Goal: Task Accomplishment & Management: Use online tool/utility

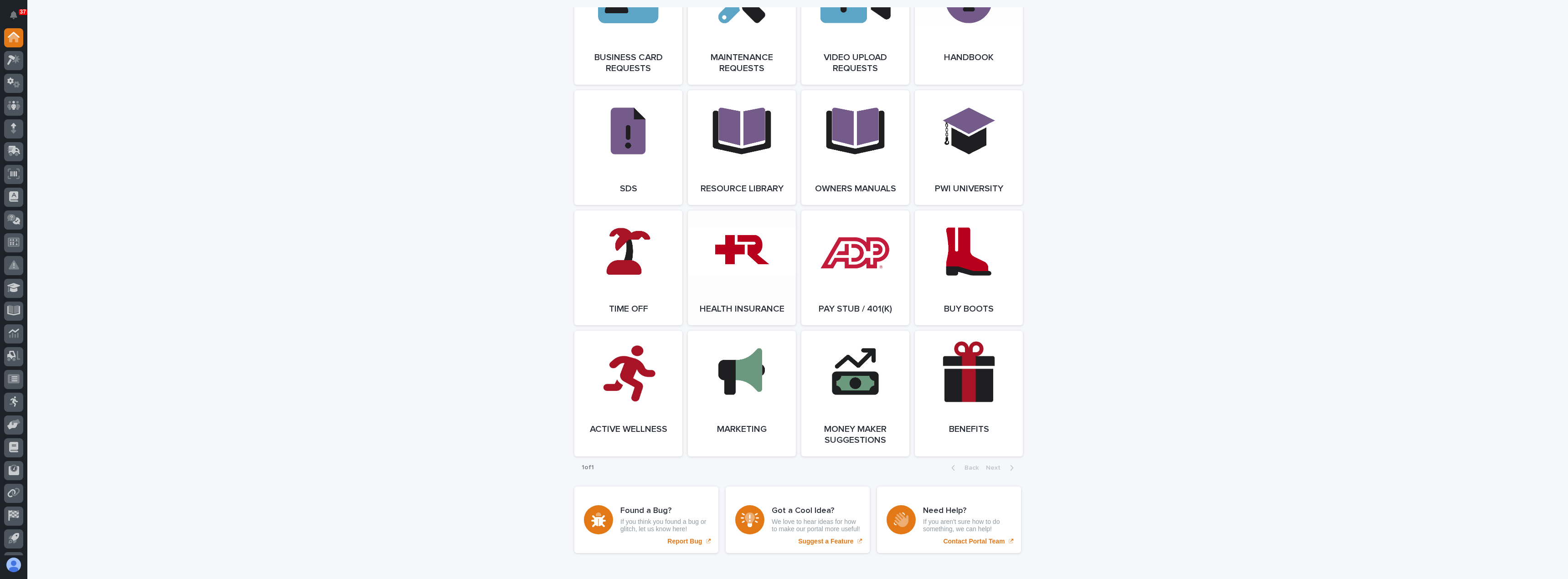
scroll to position [1458, 0]
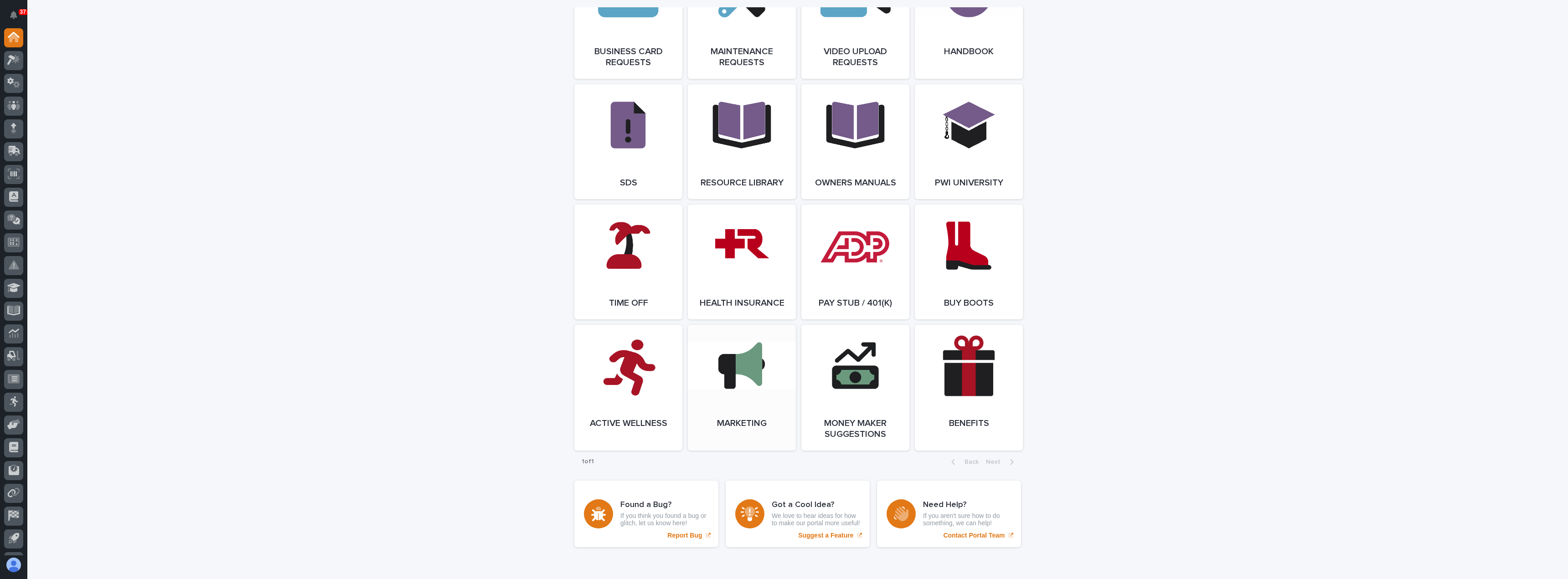
click at [734, 451] on link "Open Link" at bounding box center [741, 387] width 108 height 125
click at [14, 65] on icon at bounding box center [14, 59] width 13 height 11
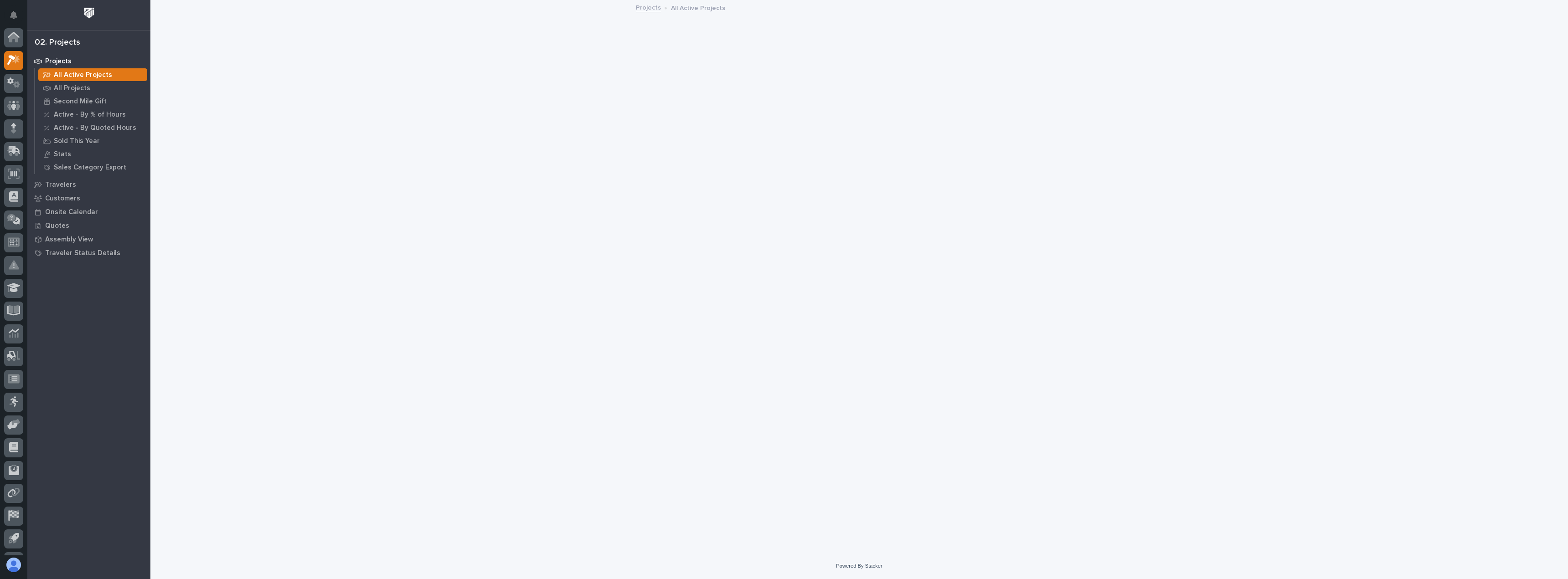
scroll to position [23, 0]
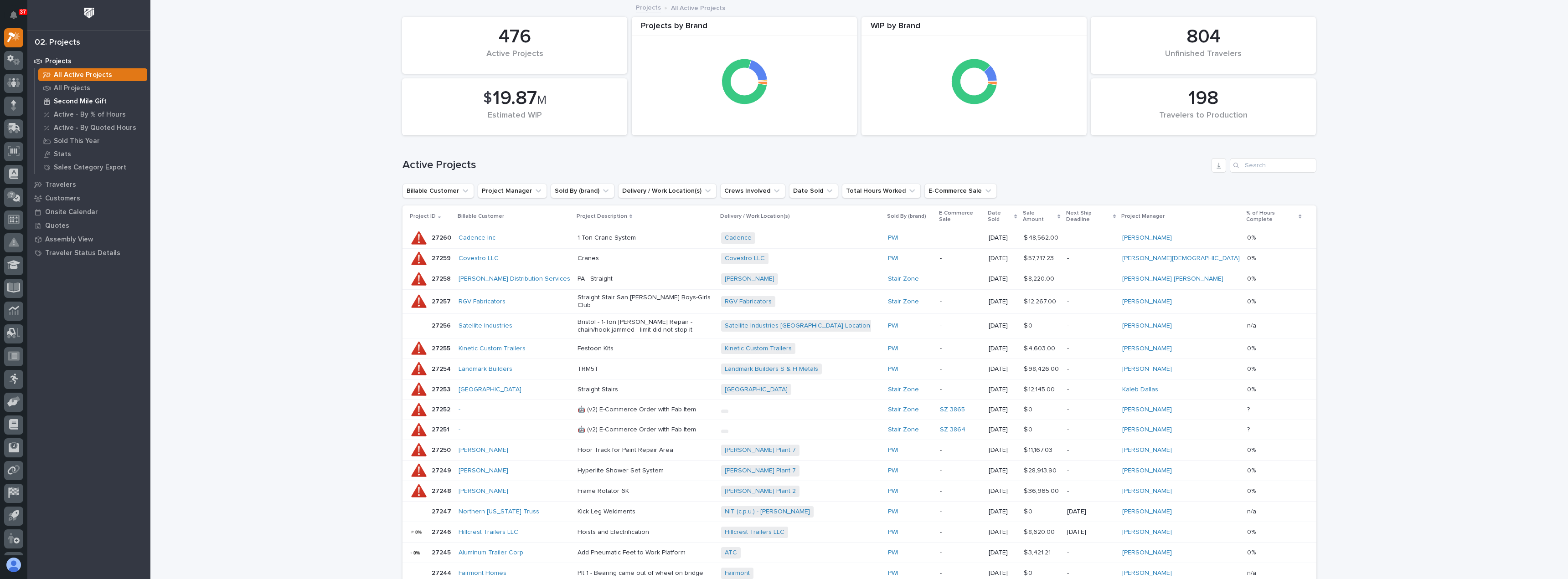
click at [71, 98] on p "Second Mile Gift" at bounding box center [80, 101] width 53 height 8
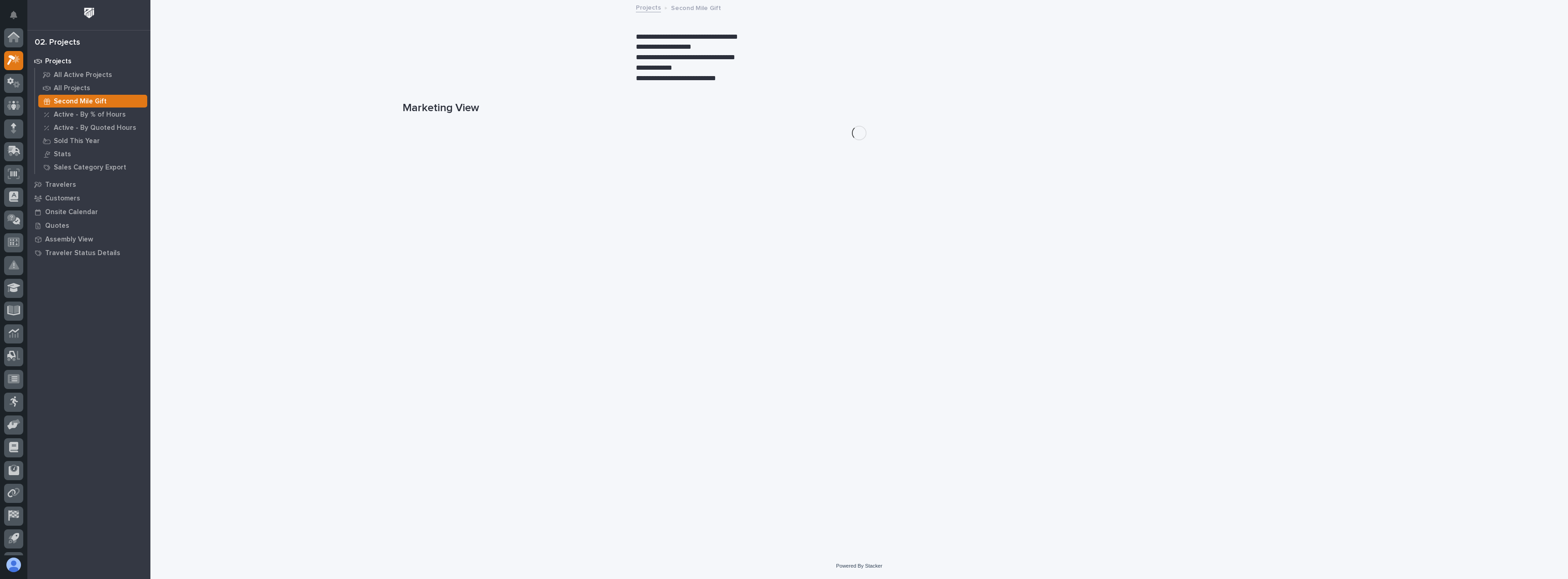
scroll to position [23, 0]
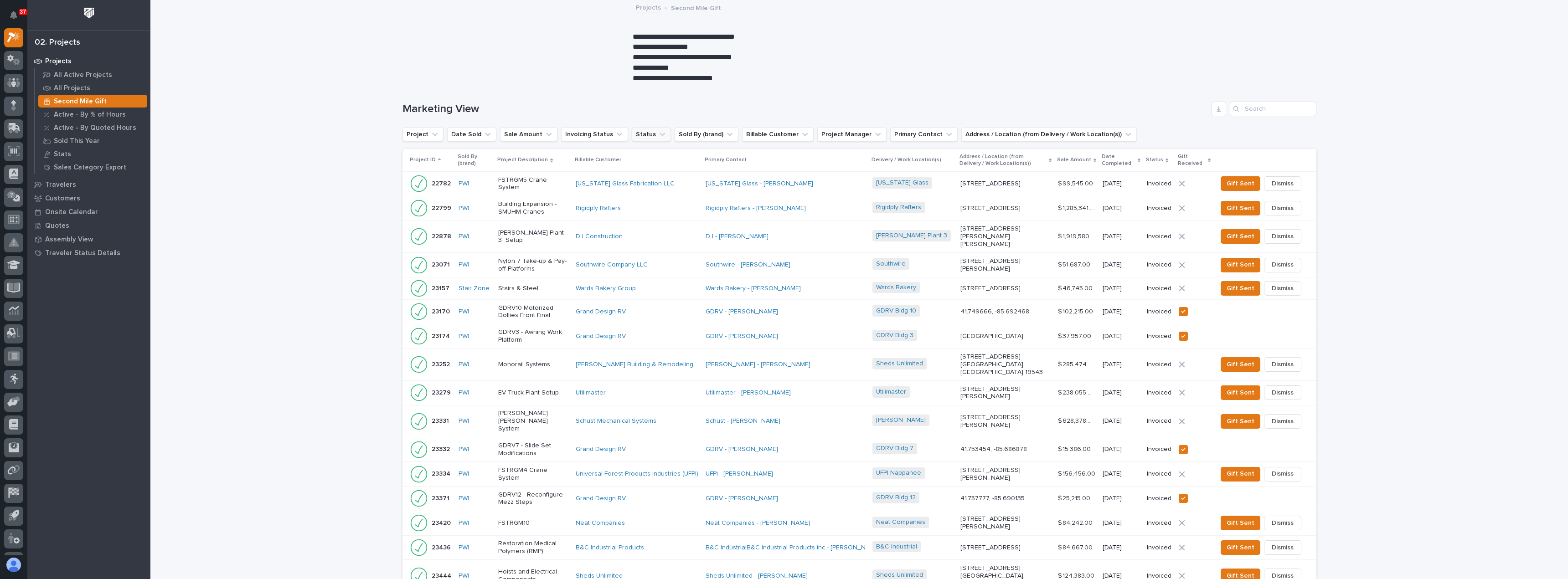
click at [632, 135] on button "Status" at bounding box center [651, 134] width 39 height 14
click at [618, 108] on h1 "Marketing View" at bounding box center [804, 109] width 805 height 13
click at [1208, 161] on icon at bounding box center [1210, 161] width 3 height 4
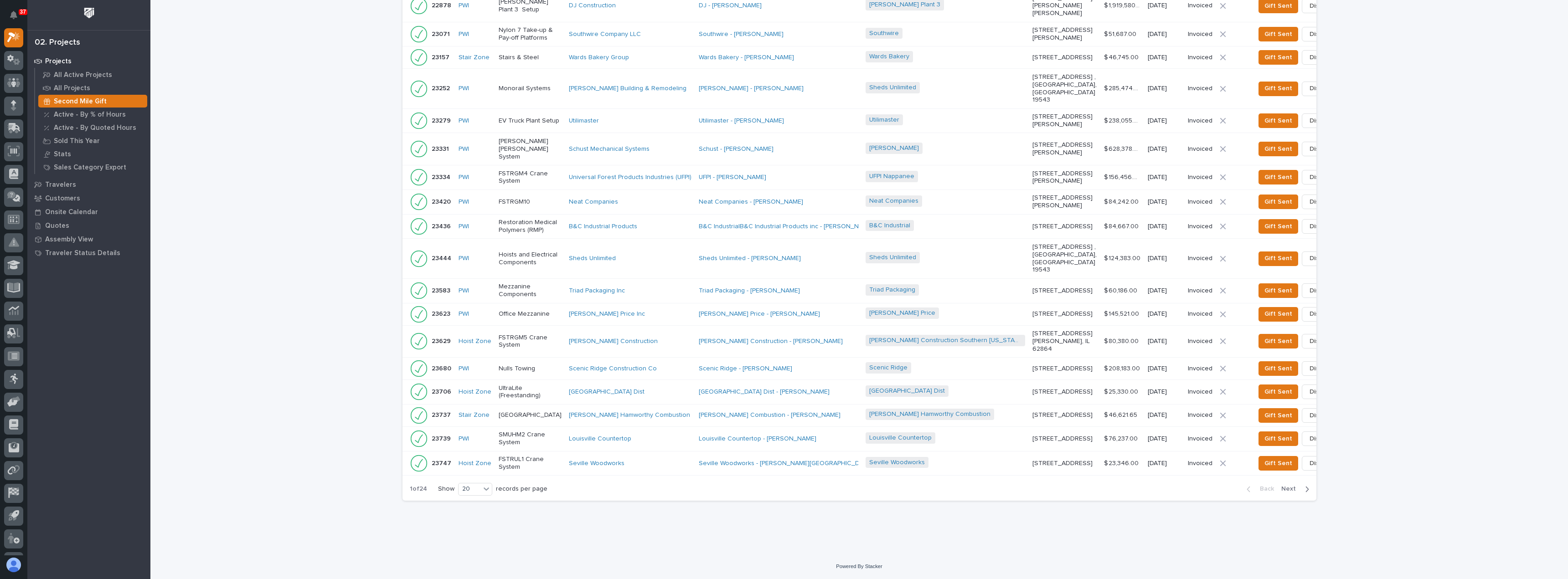
scroll to position [346, 0]
click at [477, 492] on div "20" at bounding box center [470, 489] width 22 height 9
click at [474, 521] on div "30" at bounding box center [472, 522] width 33 height 11
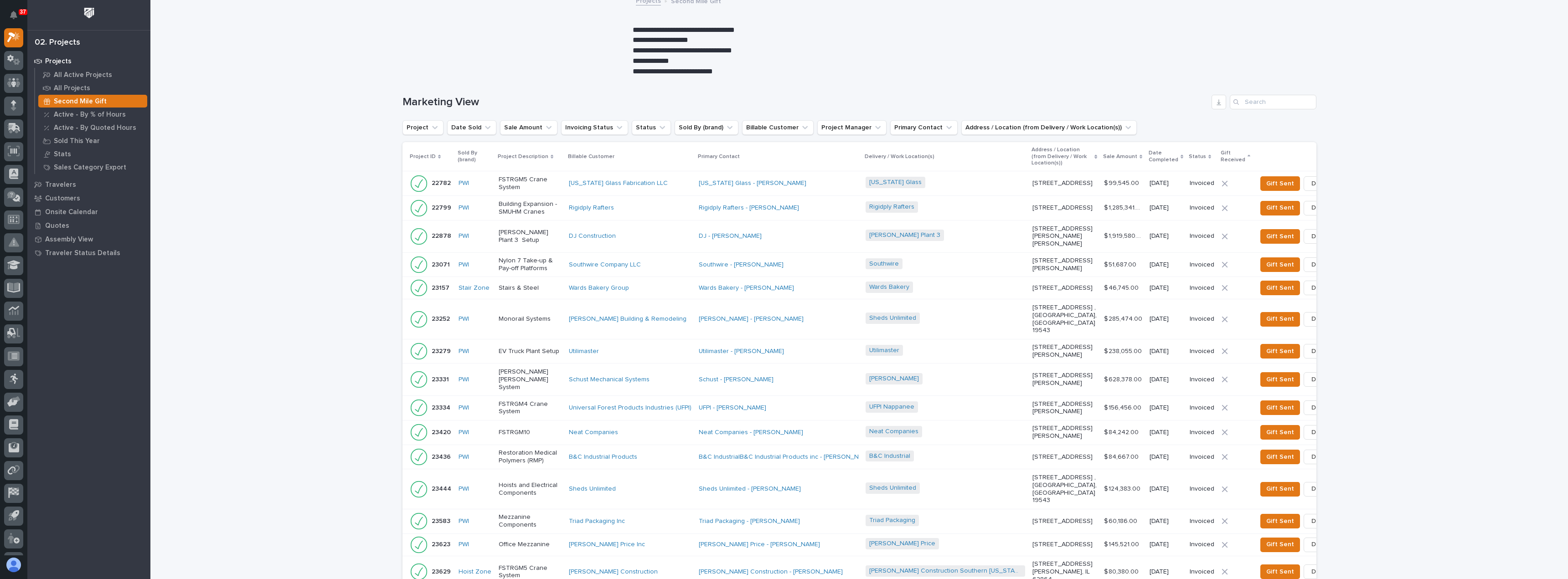
scroll to position [0, 0]
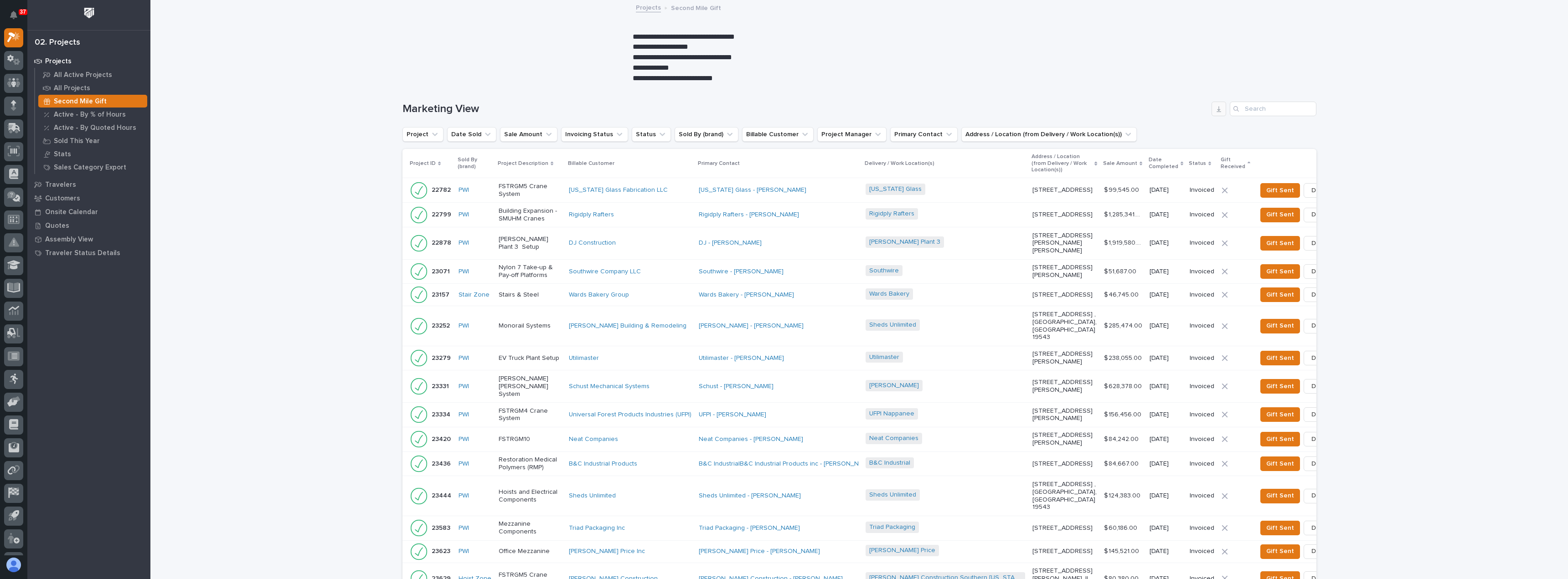
click at [1216, 113] on button "button" at bounding box center [1219, 109] width 14 height 14
click at [1248, 163] on icon at bounding box center [1249, 163] width 3 height 4
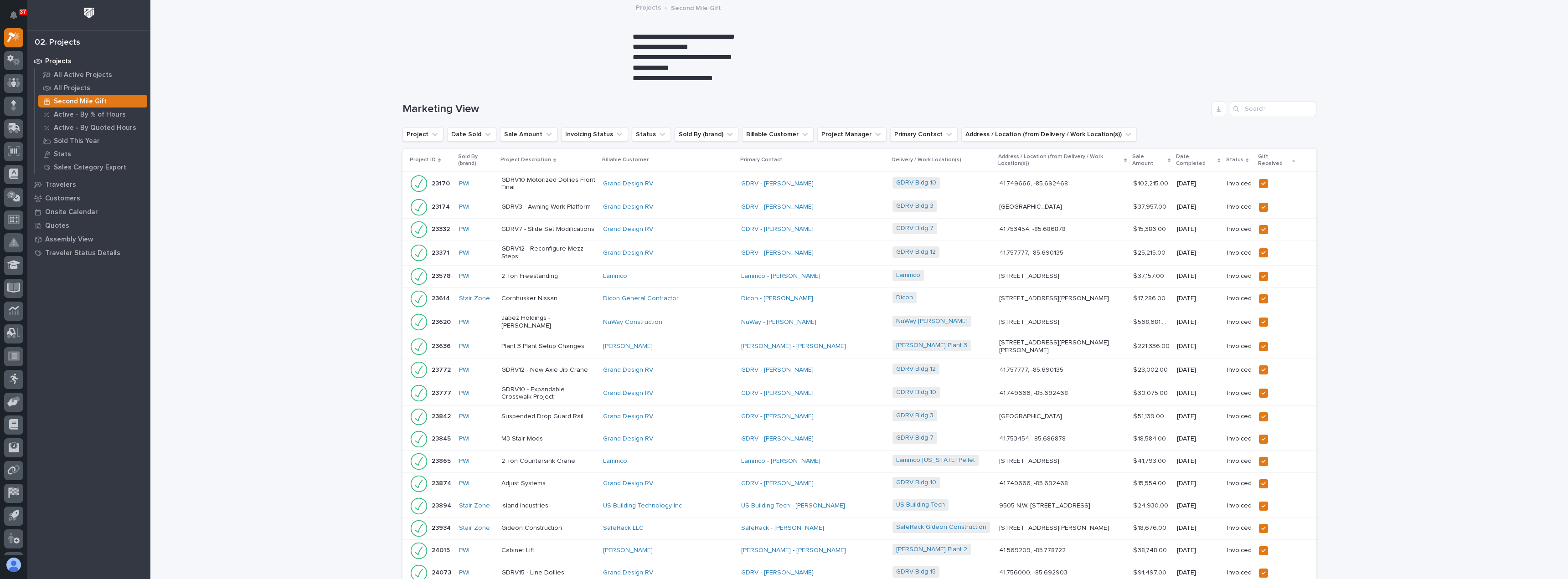
click at [1292, 158] on icon at bounding box center [1293, 161] width 3 height 4
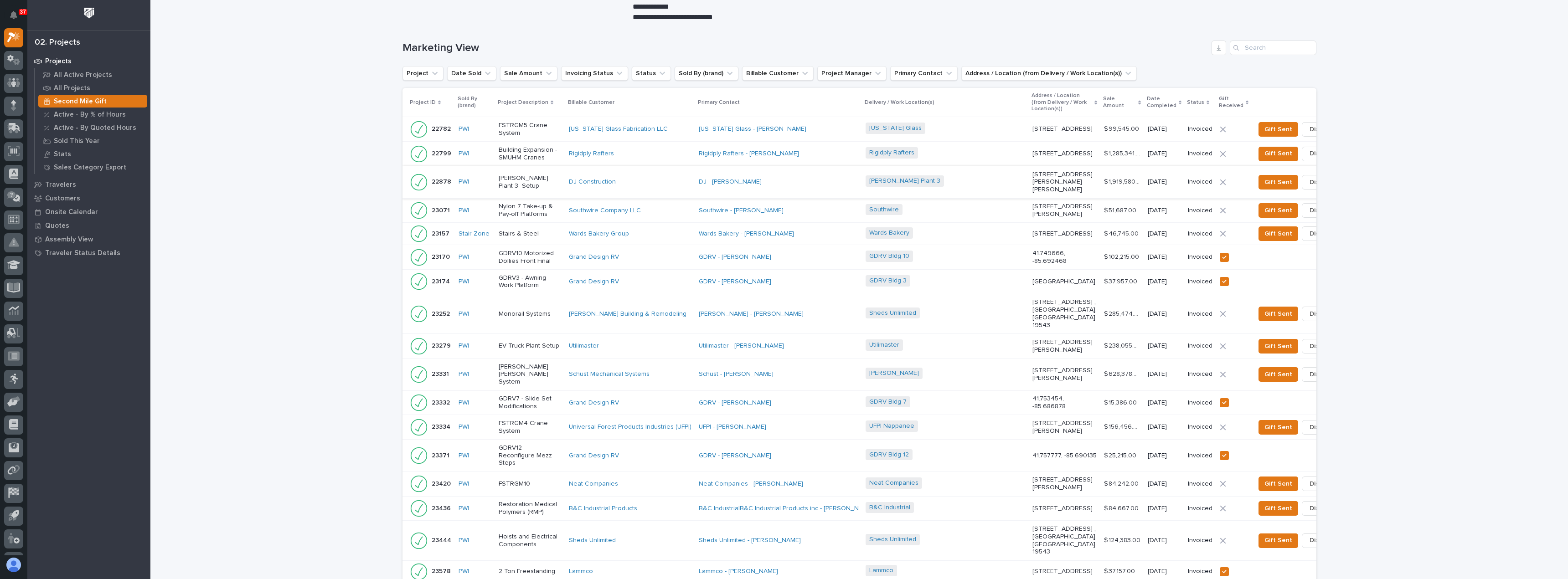
scroll to position [46, 0]
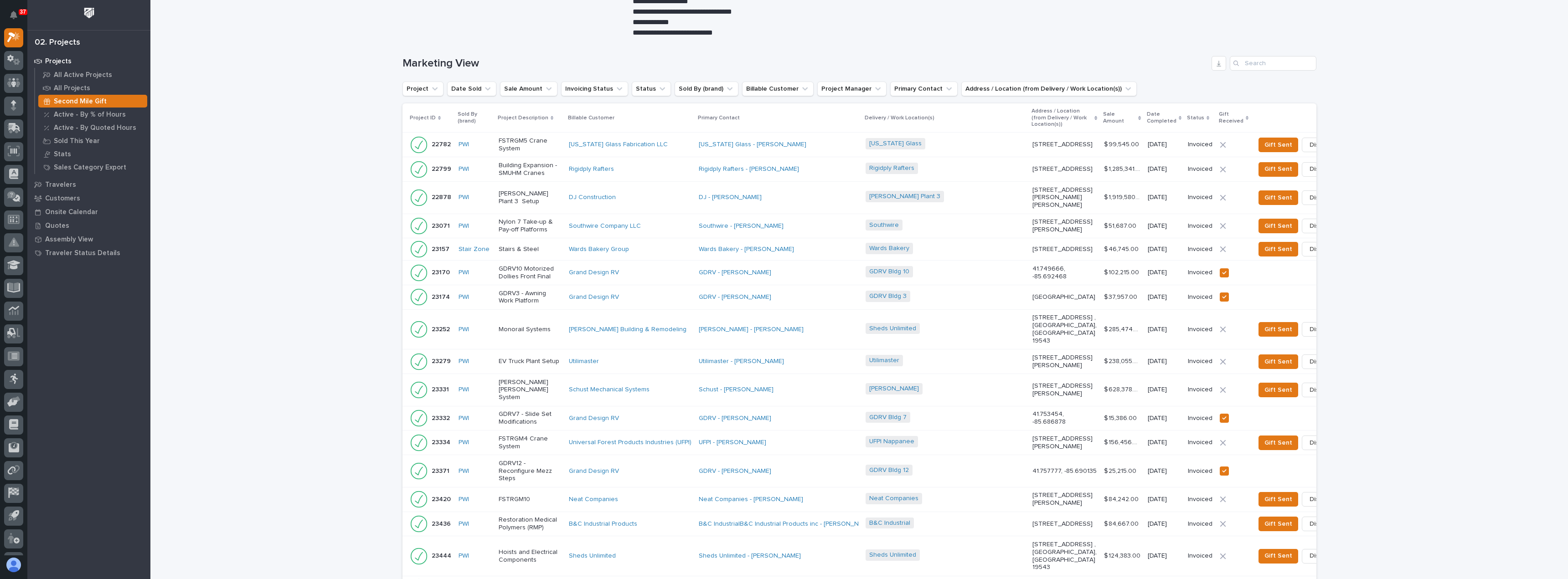
click at [1246, 120] on icon at bounding box center [1248, 118] width 3 height 4
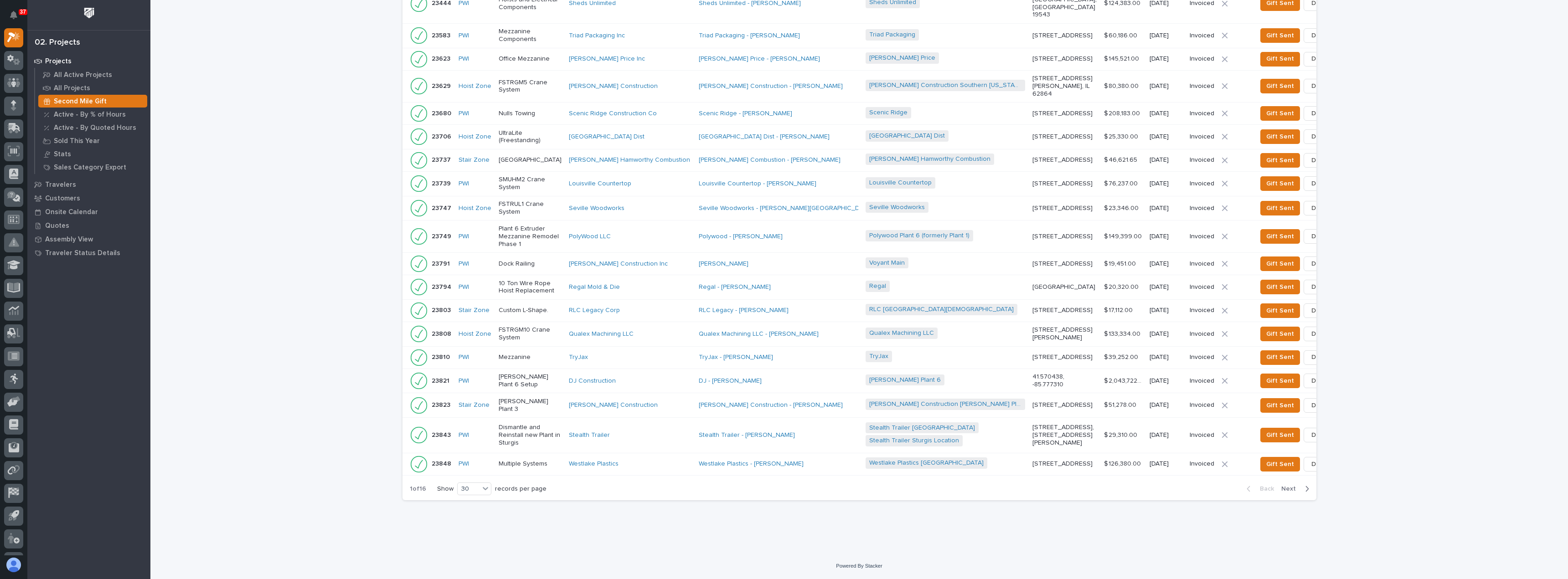
scroll to position [690, 0]
click at [1288, 489] on span "Next" at bounding box center [1291, 488] width 20 height 8
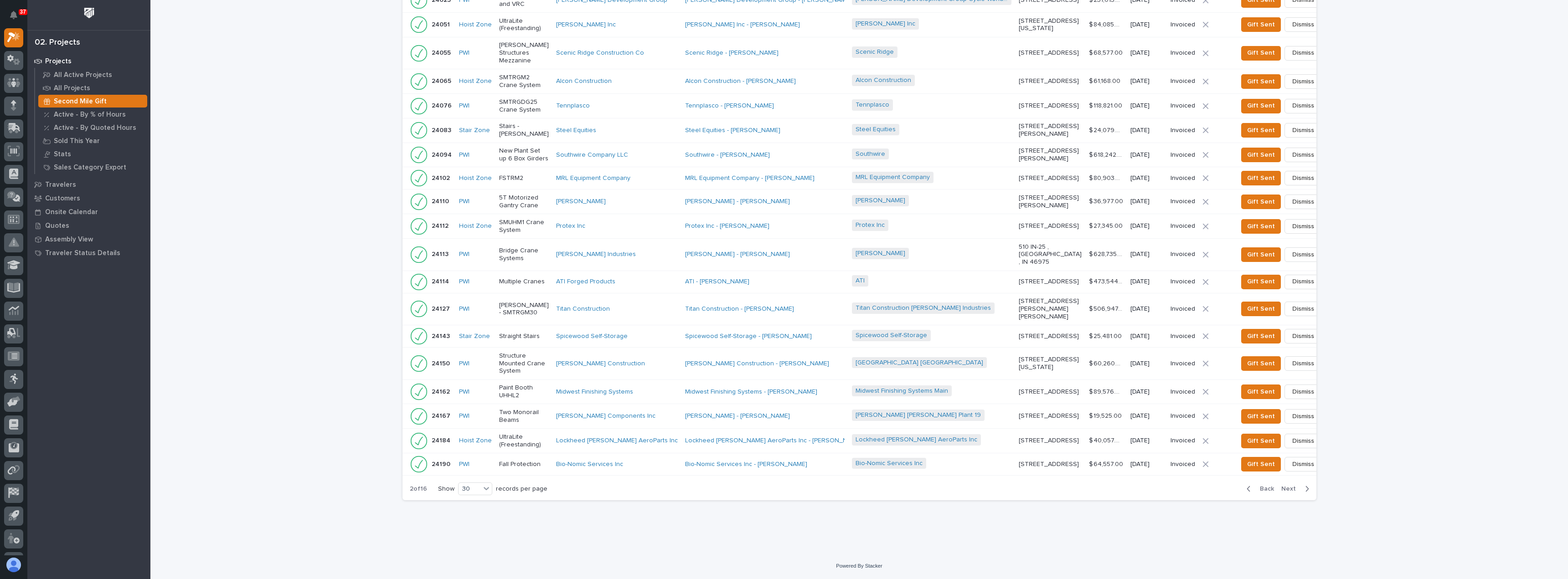
scroll to position [475, 0]
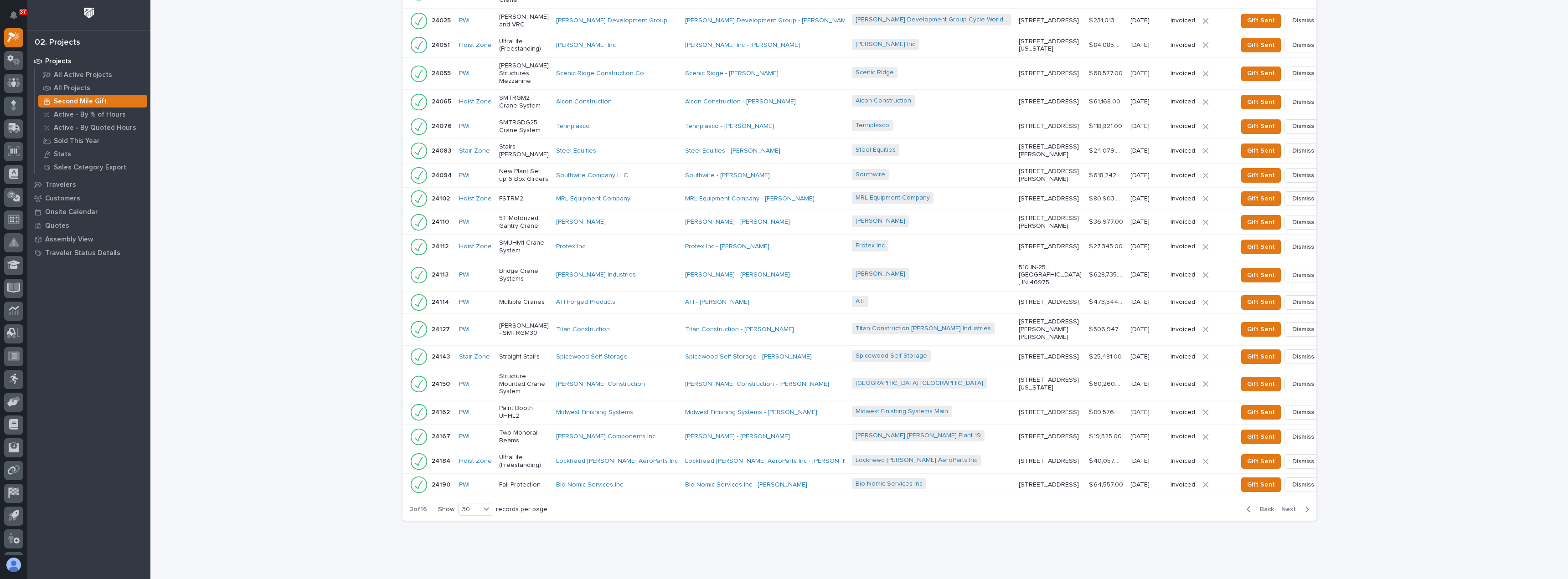
click at [1288, 505] on span "Next" at bounding box center [1291, 509] width 20 height 8
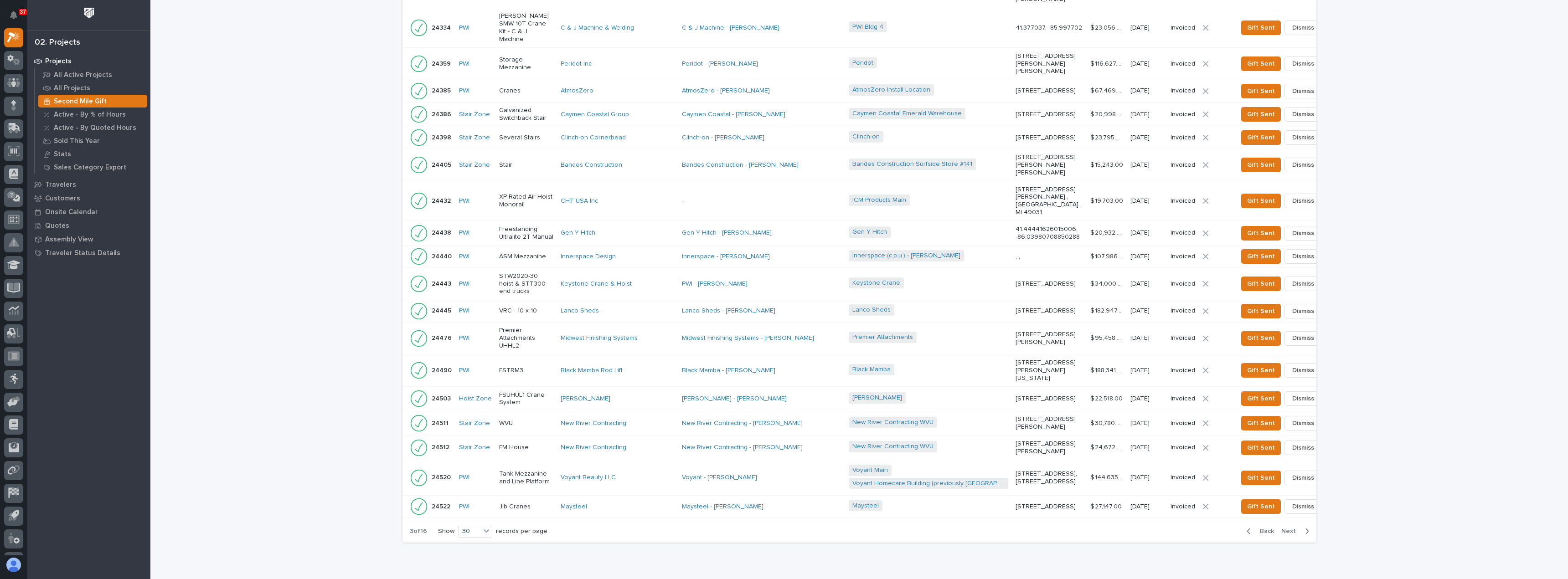
scroll to position [425, 0]
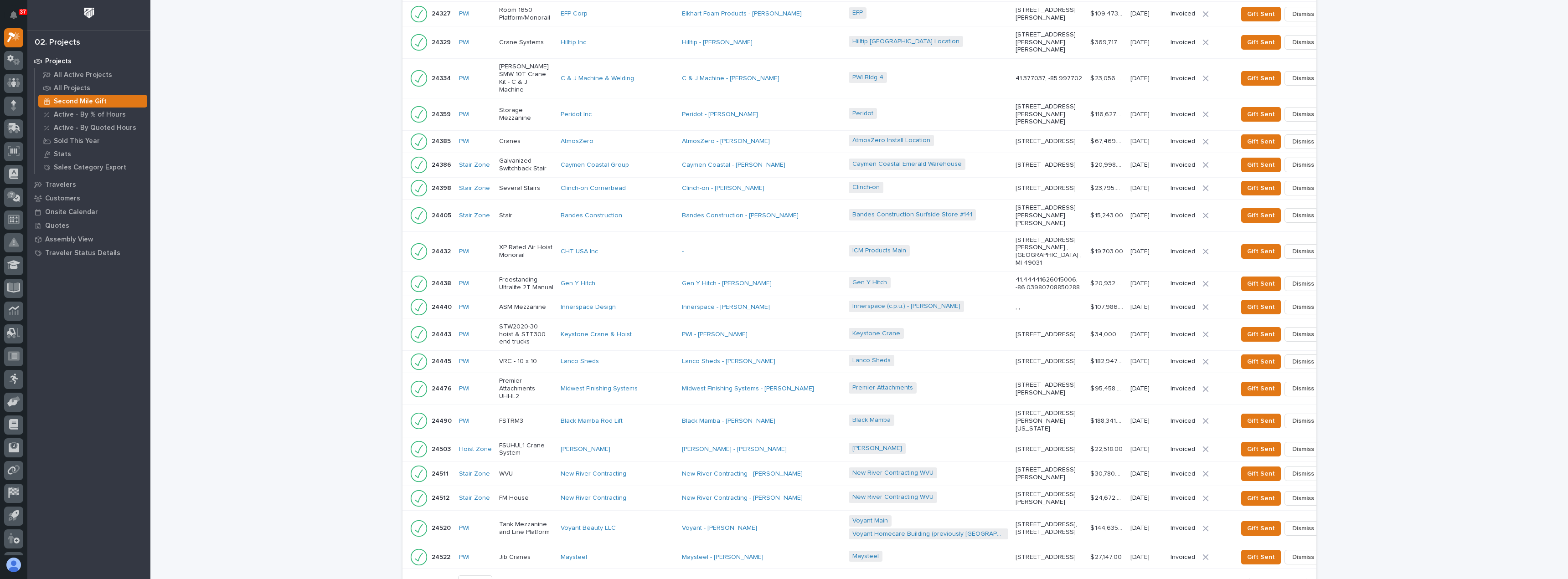
click at [1288, 578] on span "Next" at bounding box center [1291, 581] width 20 height 8
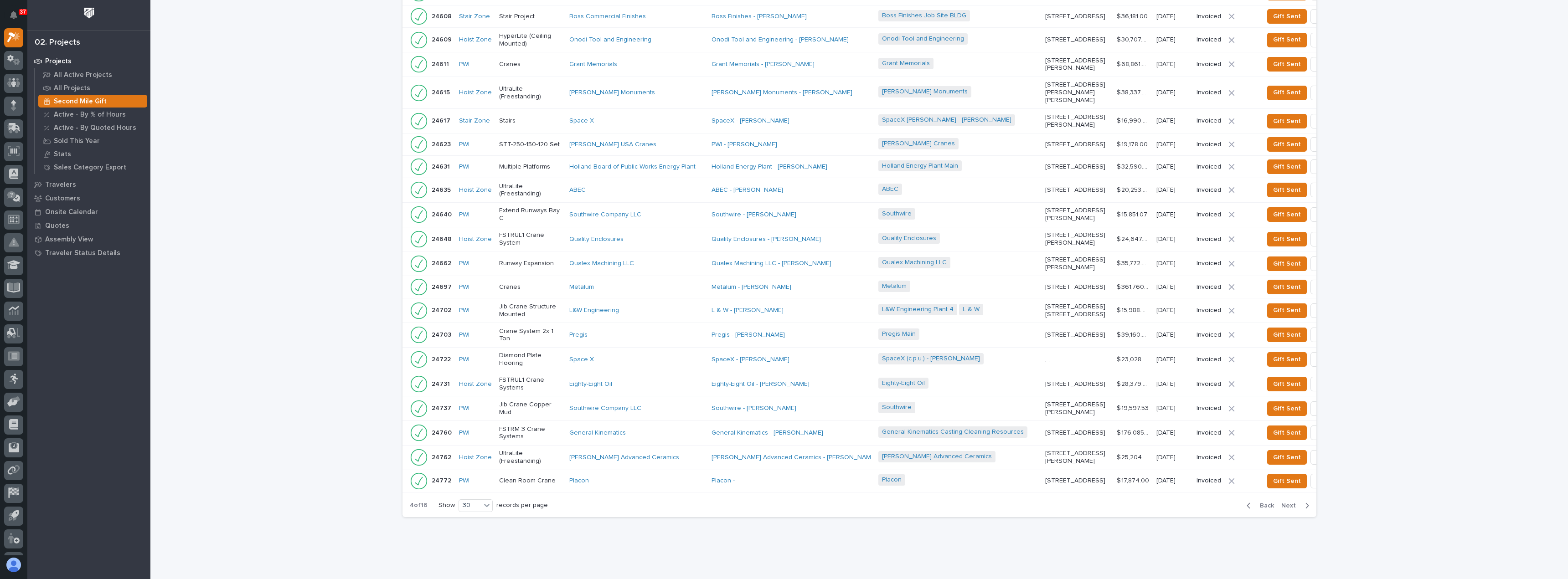
scroll to position [591, 0]
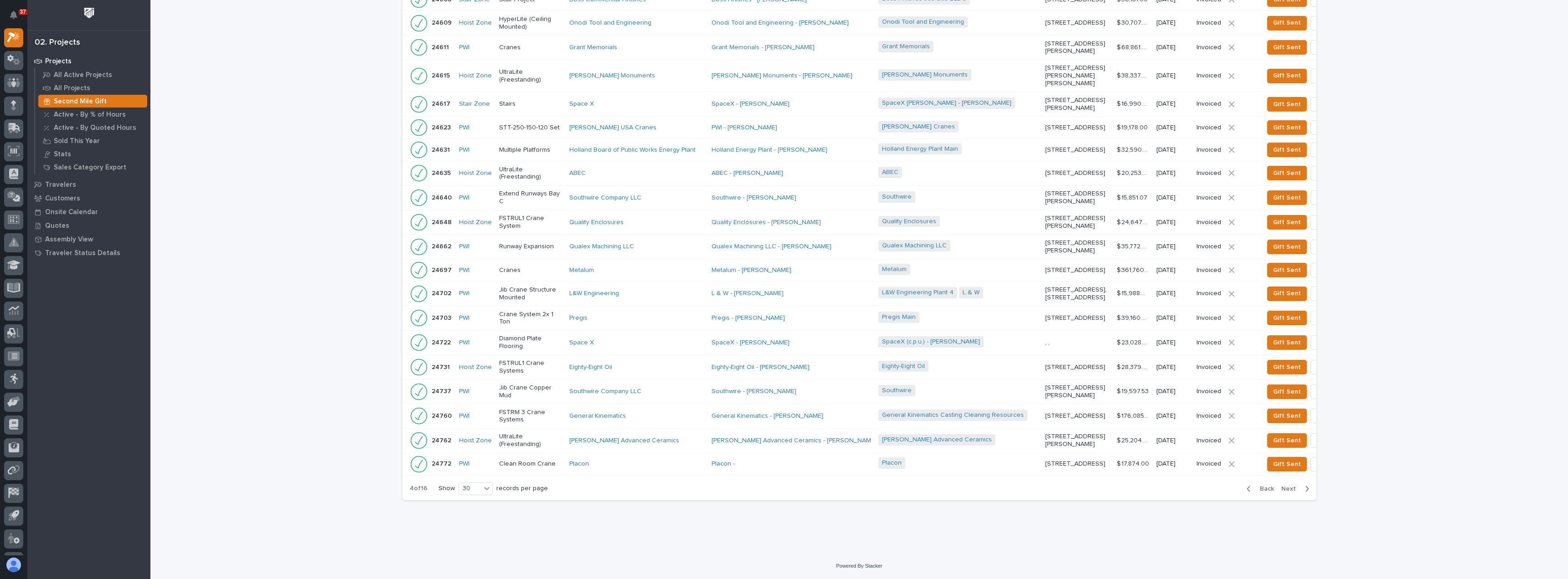
click at [1292, 491] on span "Next" at bounding box center [1291, 488] width 20 height 8
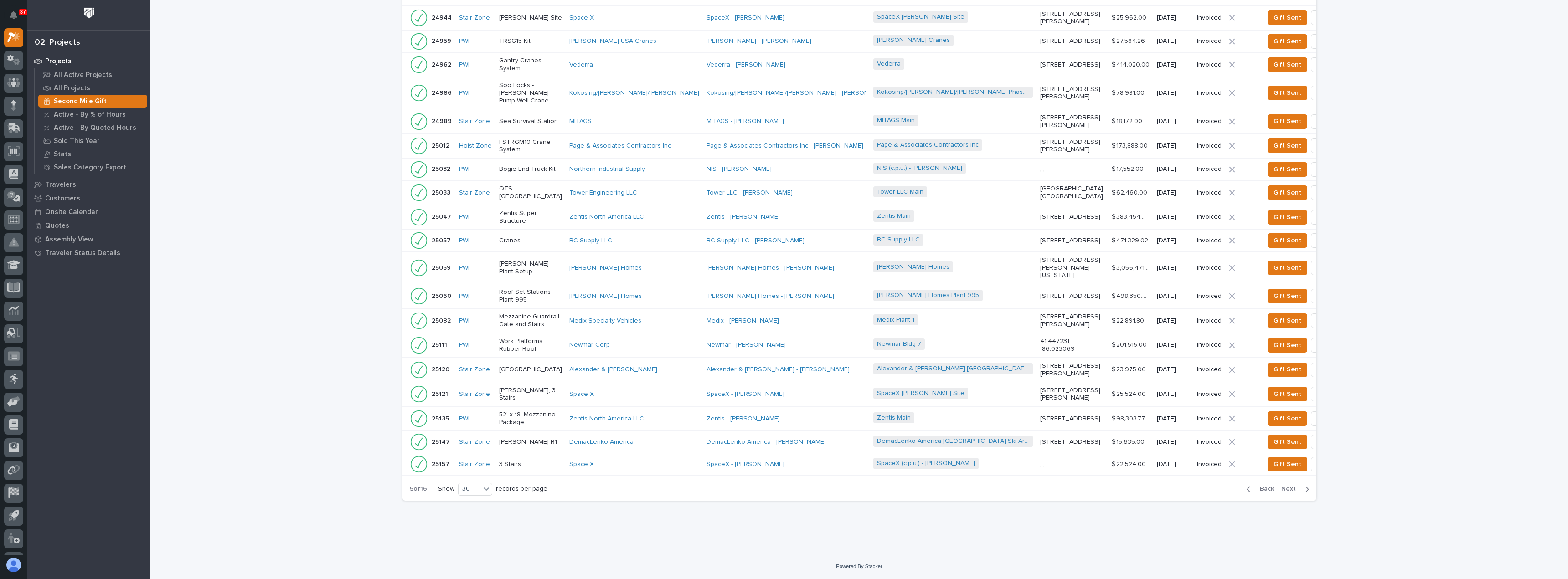
scroll to position [457, 0]
click at [1292, 491] on span "Next" at bounding box center [1291, 488] width 20 height 8
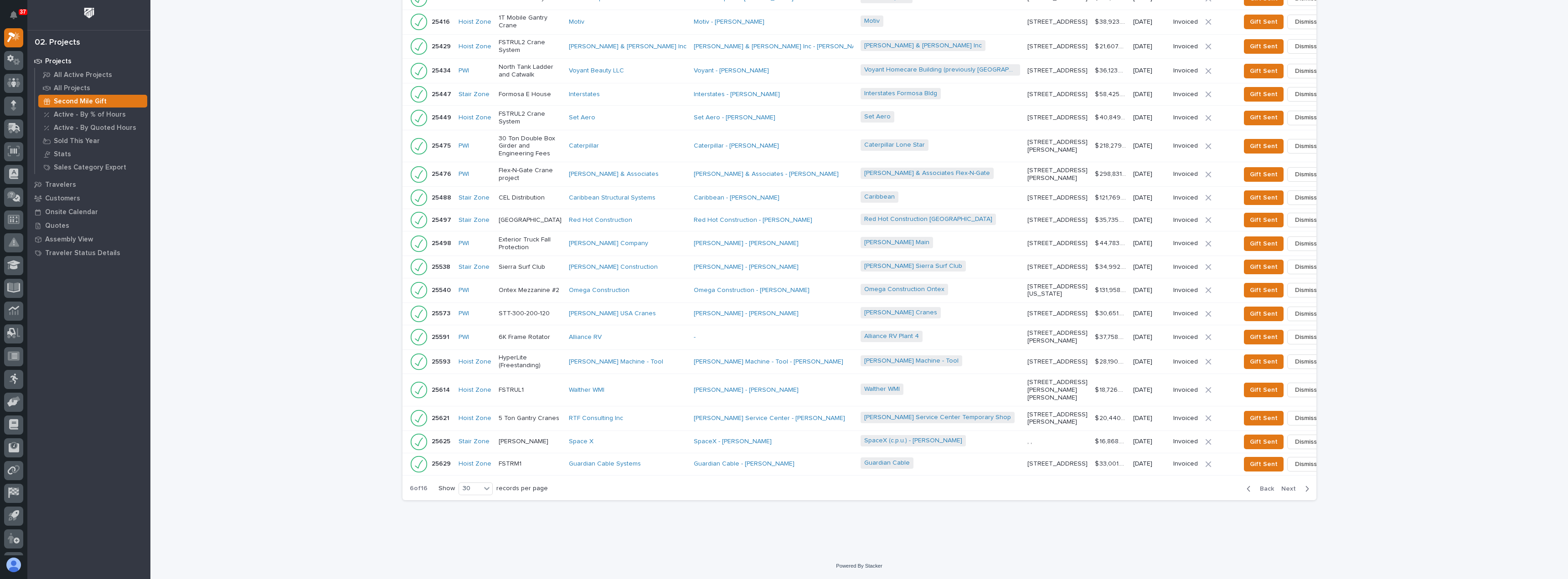
scroll to position [471, 0]
click at [1265, 493] on span "Back" at bounding box center [1264, 488] width 19 height 8
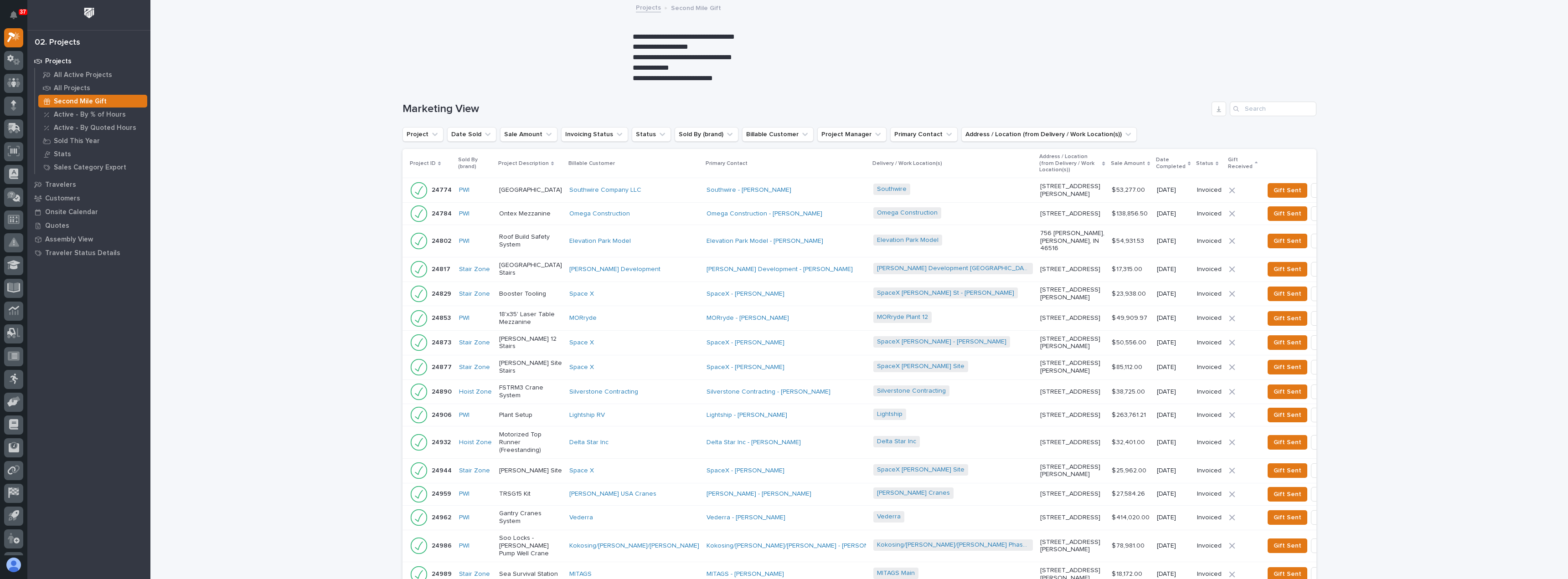
click at [1228, 163] on p "Gift Received" at bounding box center [1240, 163] width 24 height 17
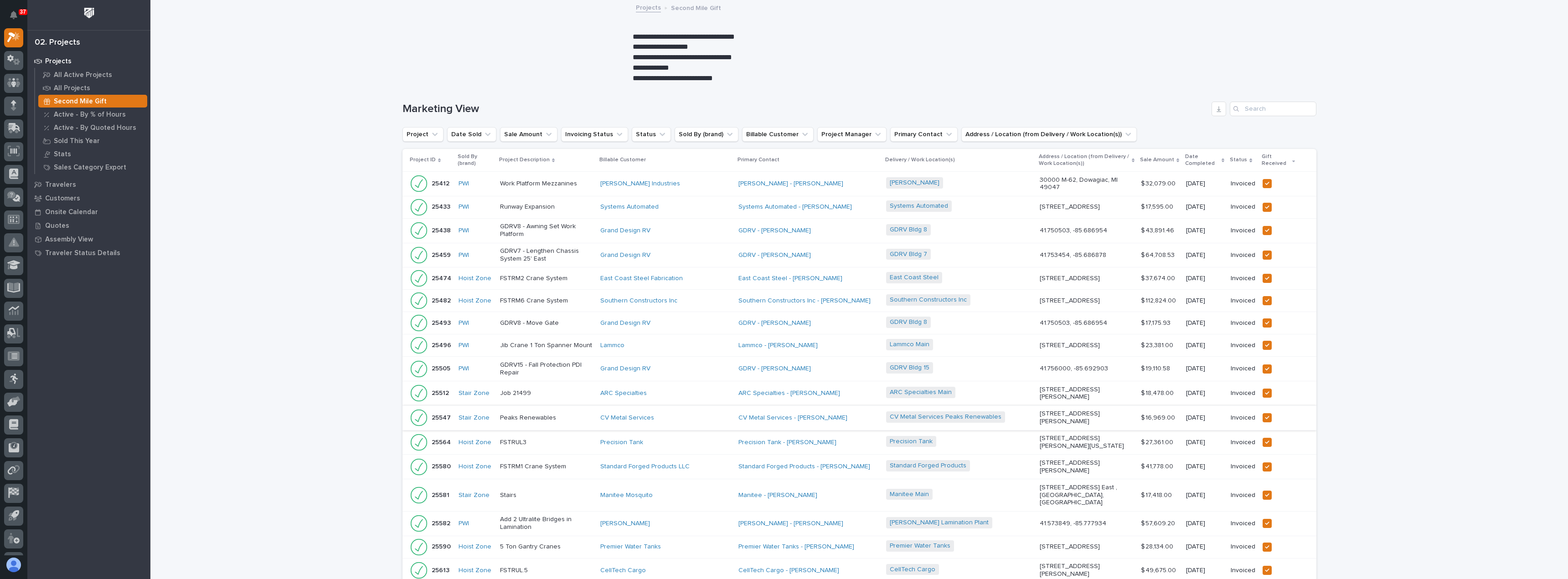
scroll to position [406, 0]
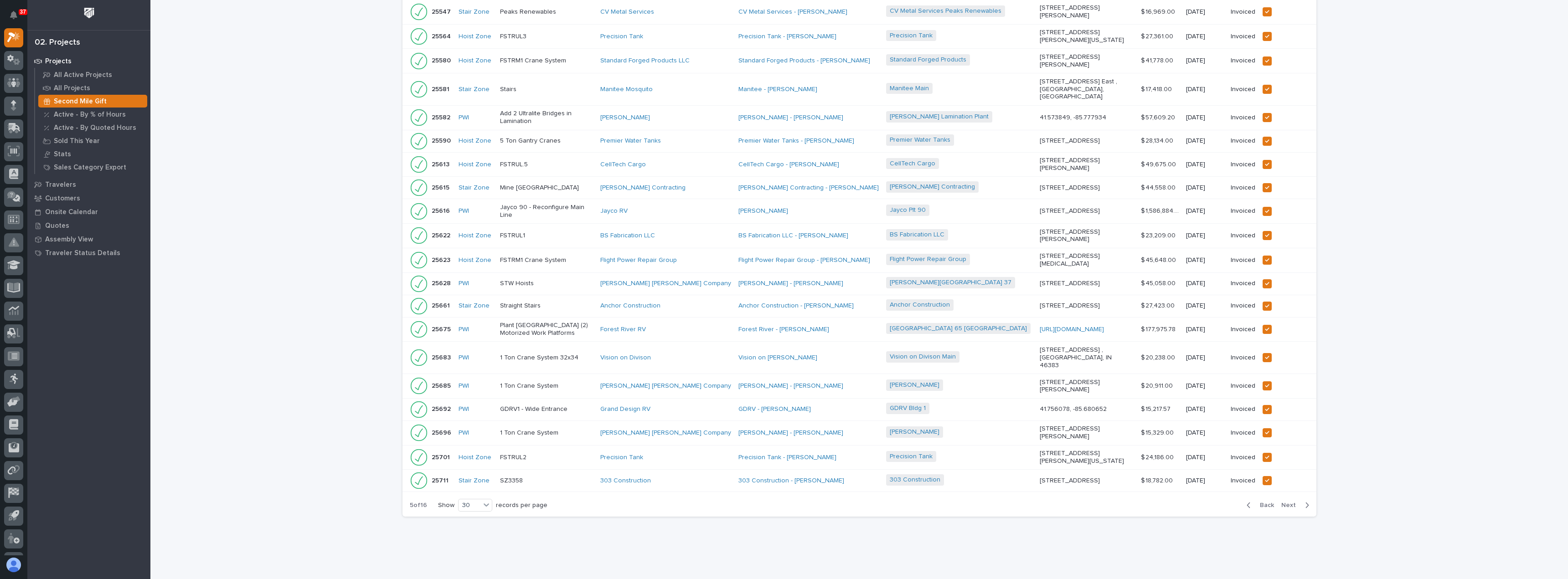
click at [1291, 501] on span "Next" at bounding box center [1291, 504] width 20 height 8
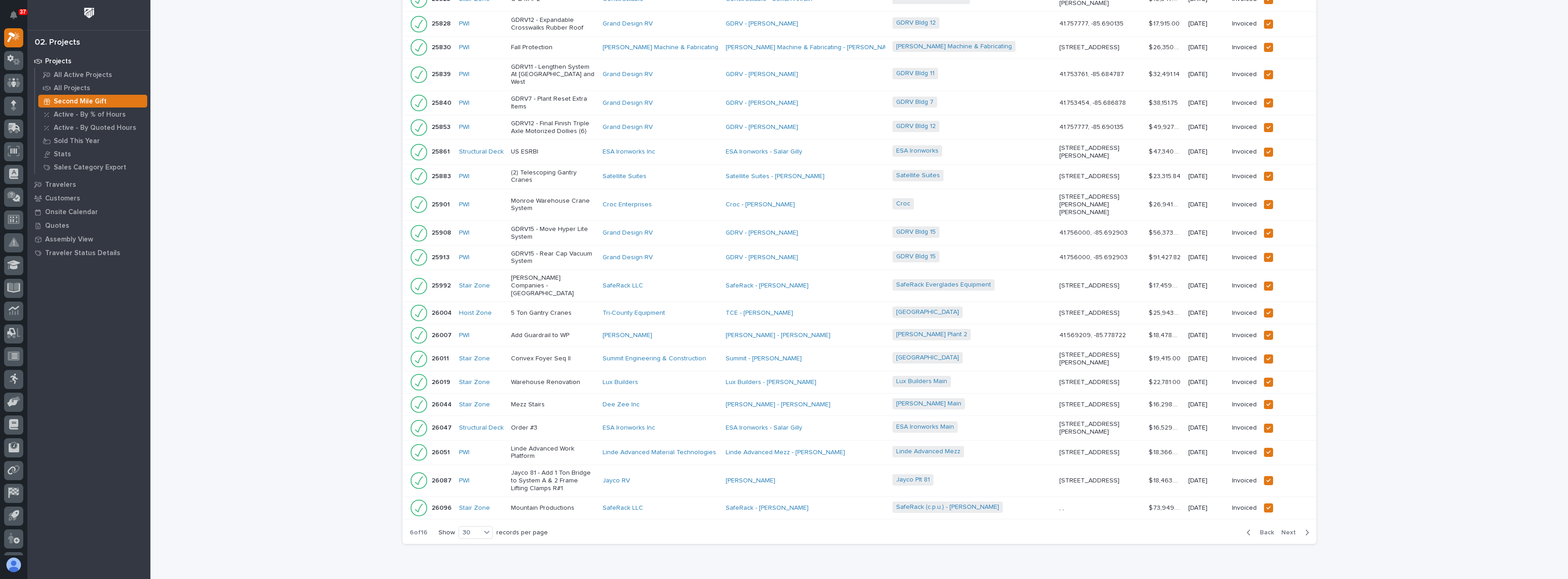
scroll to position [408, 0]
click at [1261, 526] on span "Back" at bounding box center [1264, 530] width 19 height 8
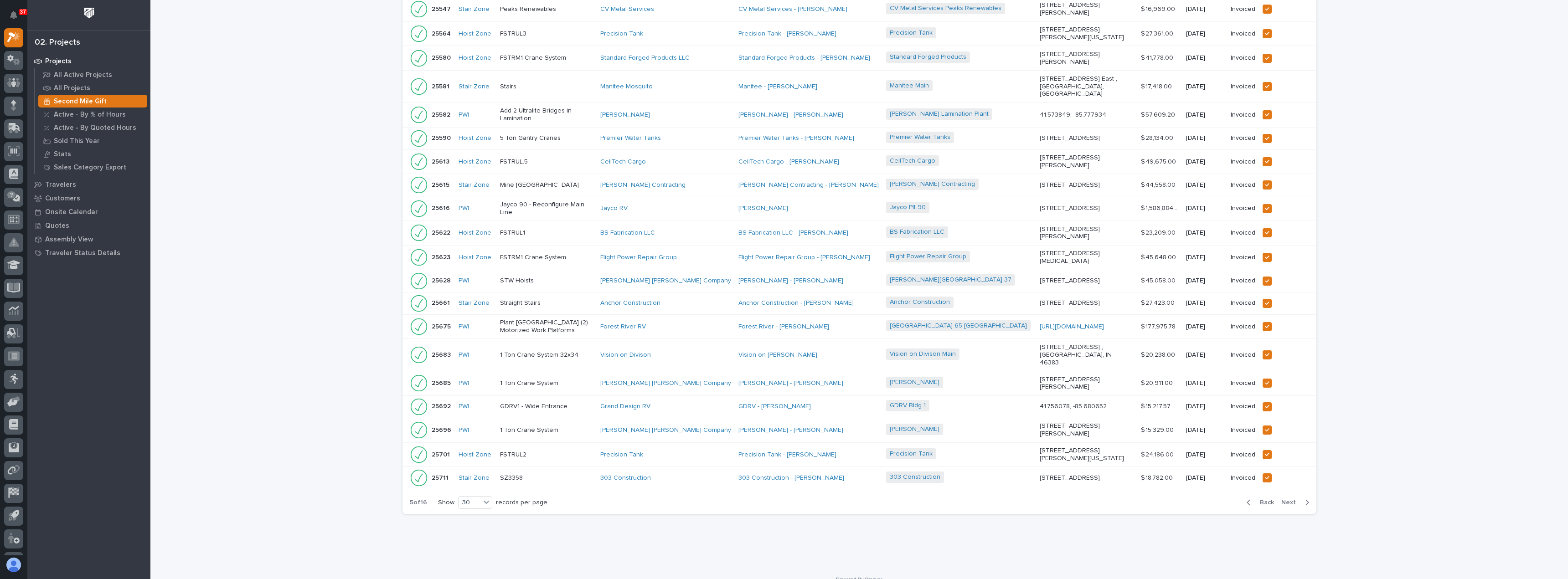
scroll to position [406, 0]
click at [1261, 501] on span "Back" at bounding box center [1264, 504] width 19 height 8
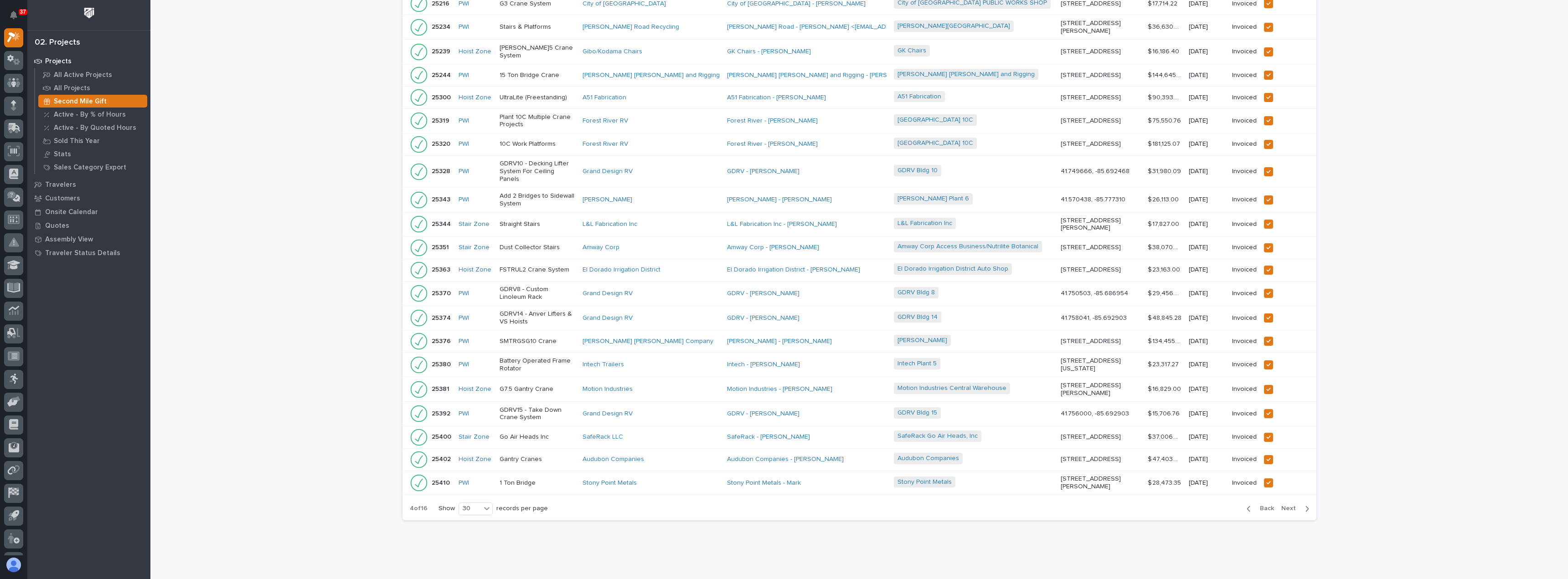
scroll to position [426, 0]
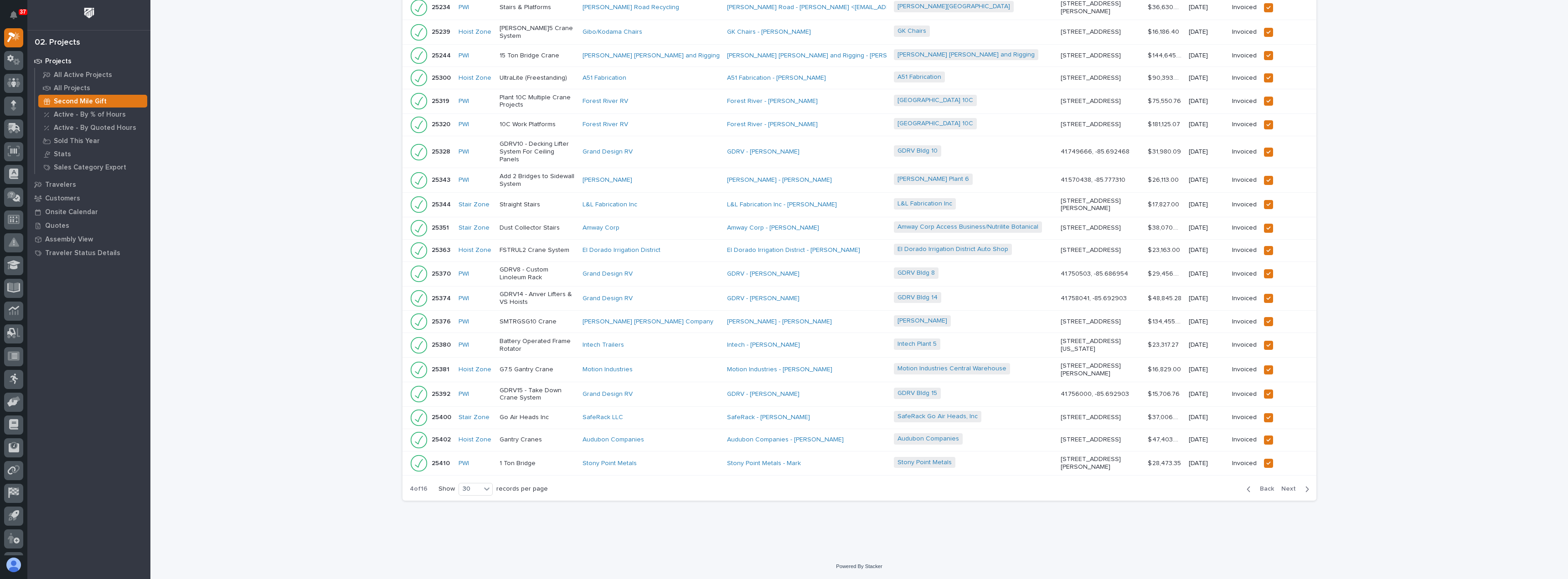
click at [1261, 476] on td at bounding box center [1279, 463] width 38 height 24
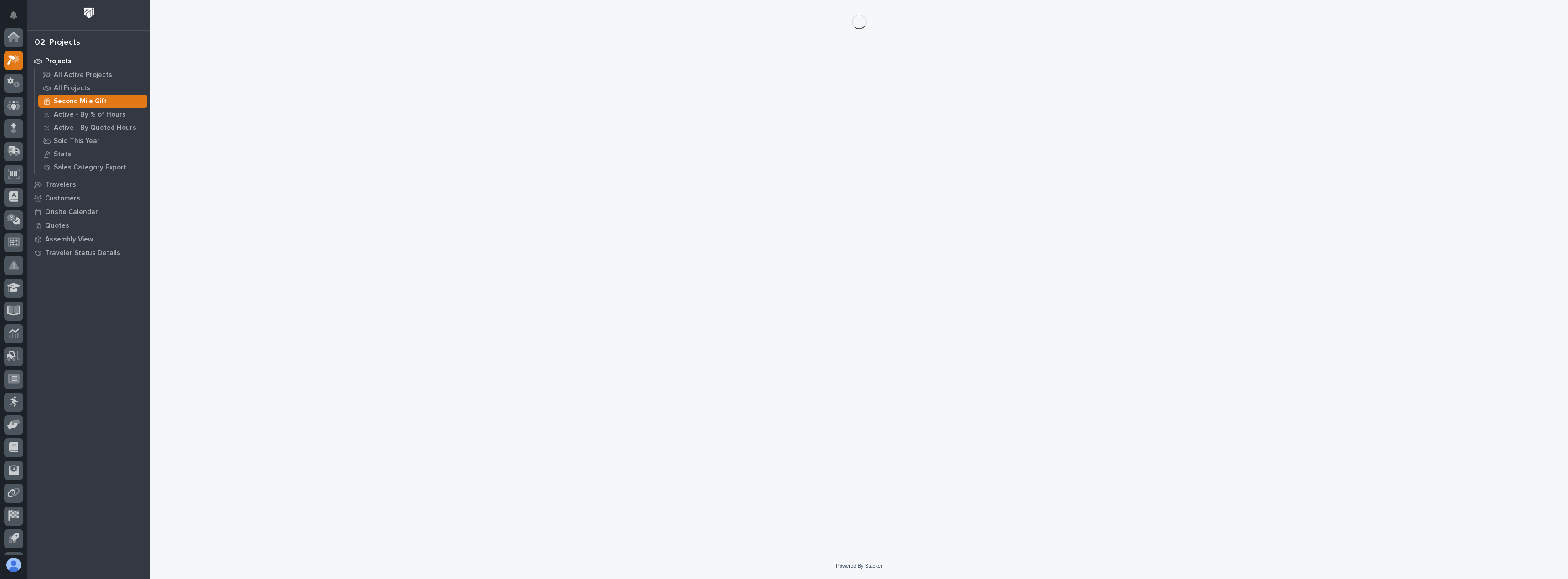
scroll to position [23, 0]
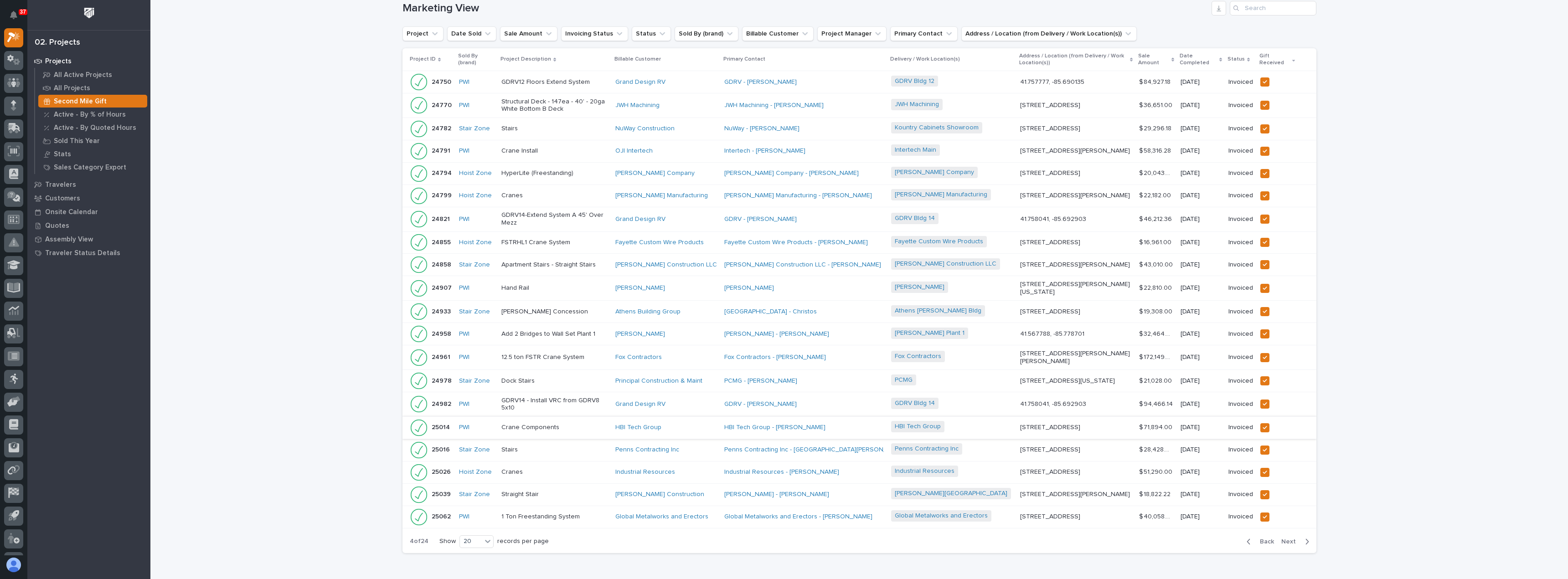
scroll to position [162, 0]
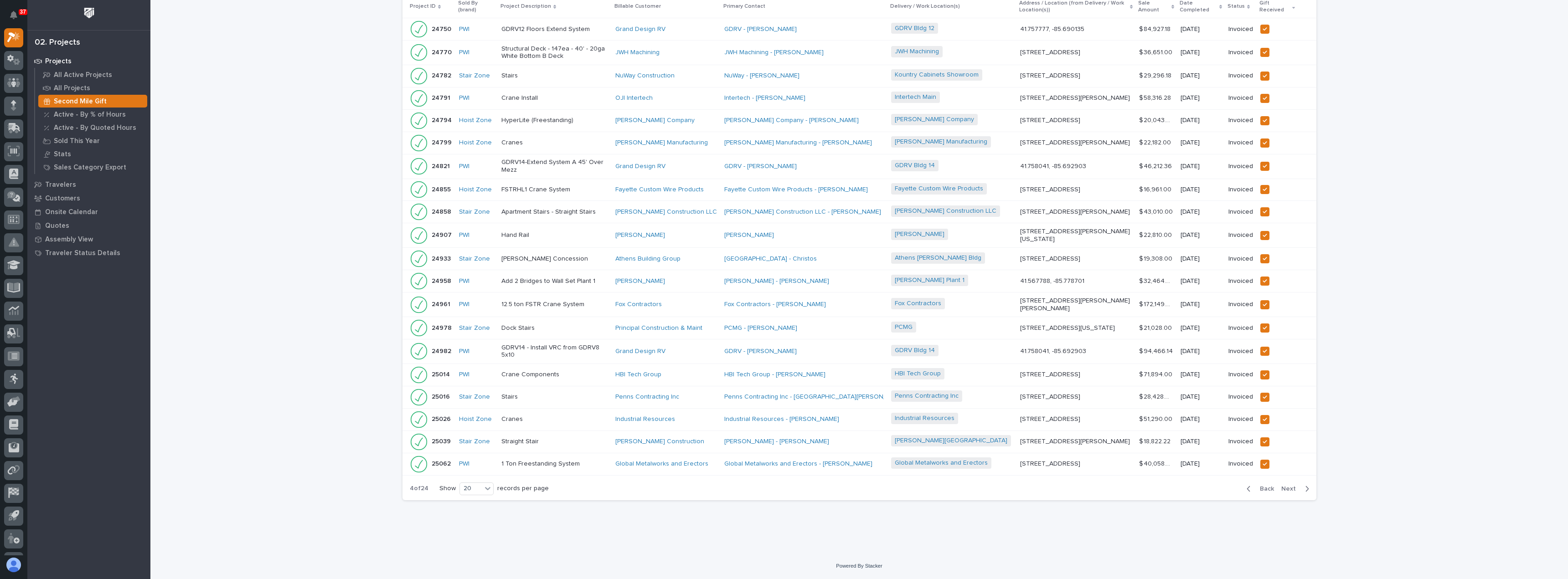
click at [1267, 491] on span "Back" at bounding box center [1264, 488] width 19 height 8
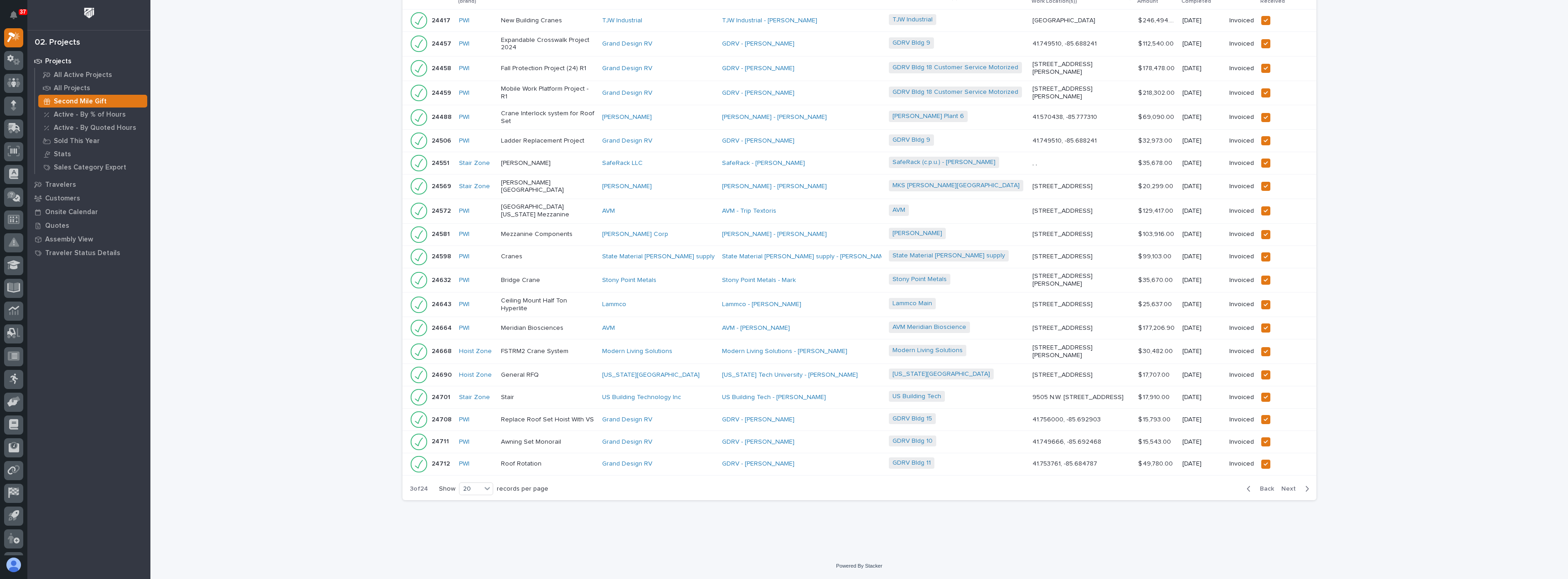
scroll to position [138, 0]
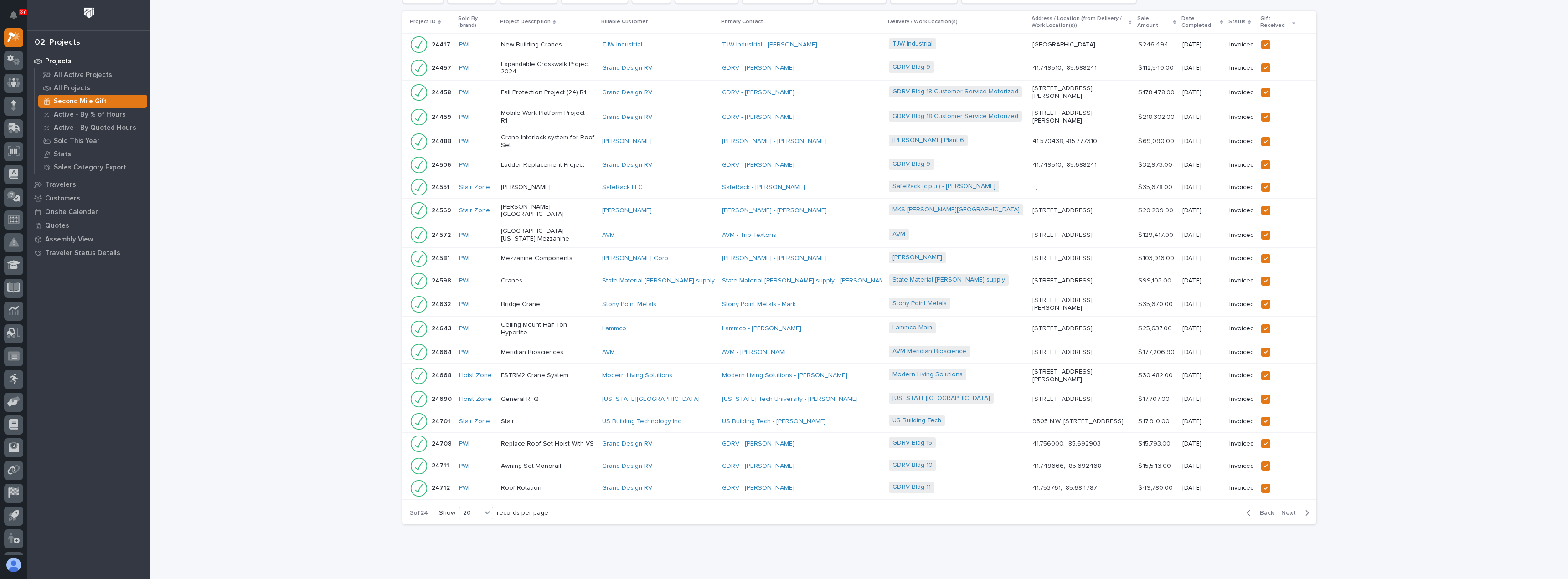
click at [1267, 509] on span "Back" at bounding box center [1264, 512] width 19 height 8
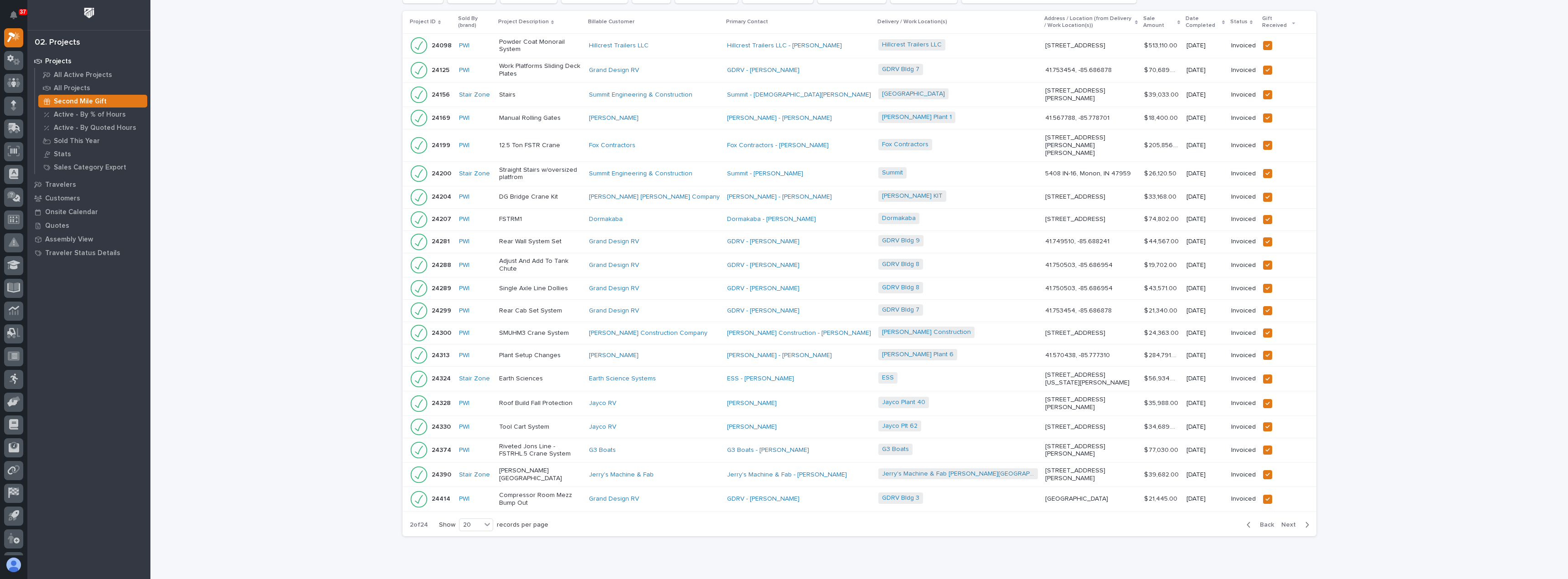
scroll to position [141, 0]
click at [1267, 517] on span "Back" at bounding box center [1264, 521] width 19 height 8
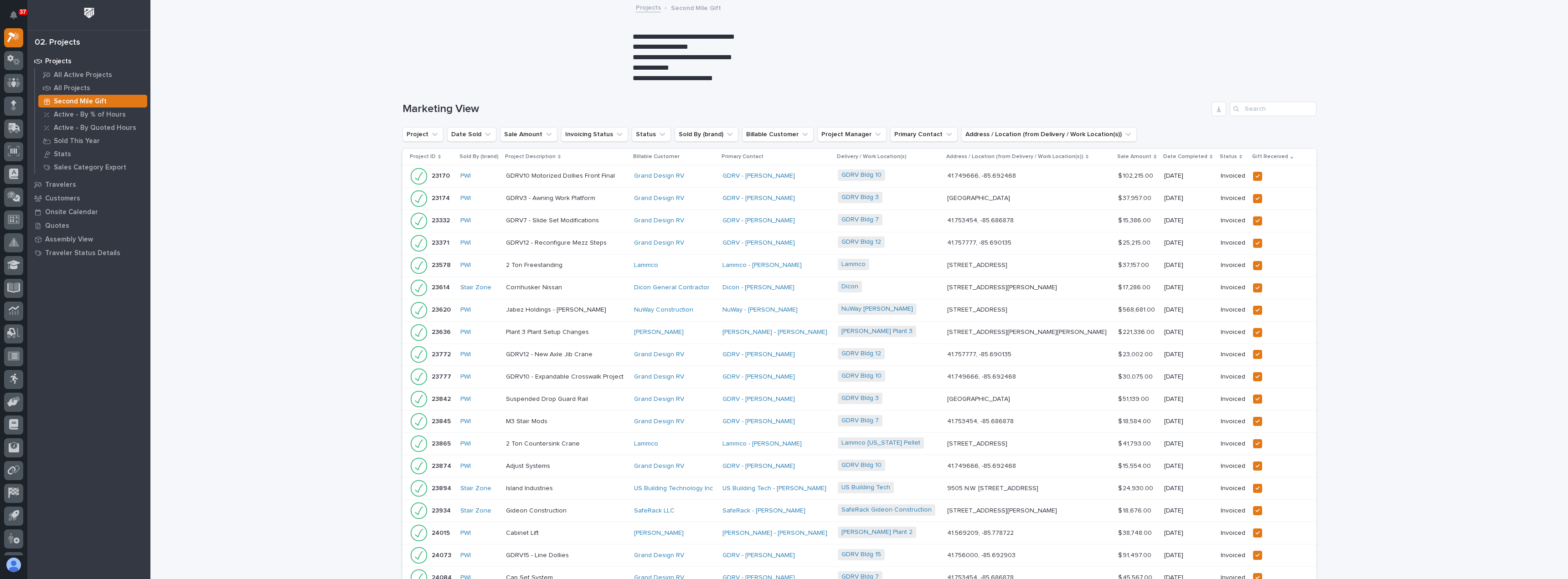
click at [1278, 158] on p "Gift Received" at bounding box center [1270, 157] width 36 height 10
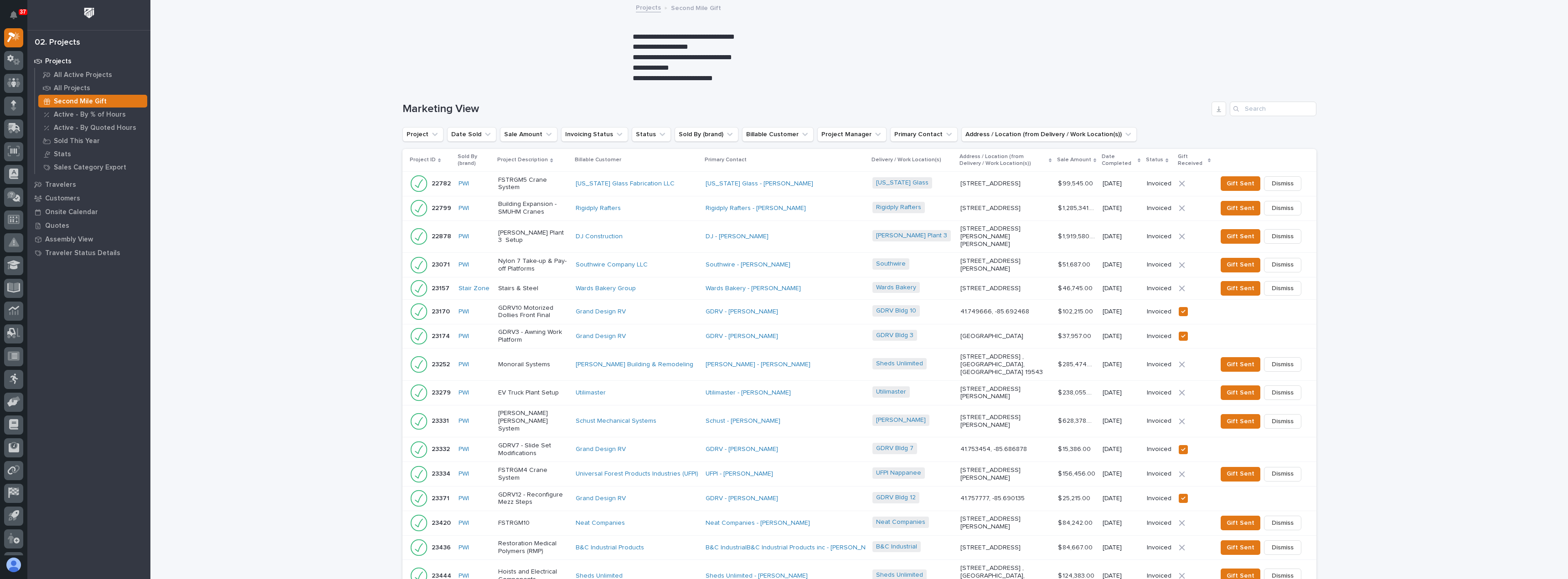
click at [1210, 161] on icon at bounding box center [1210, 161] width 3 height 4
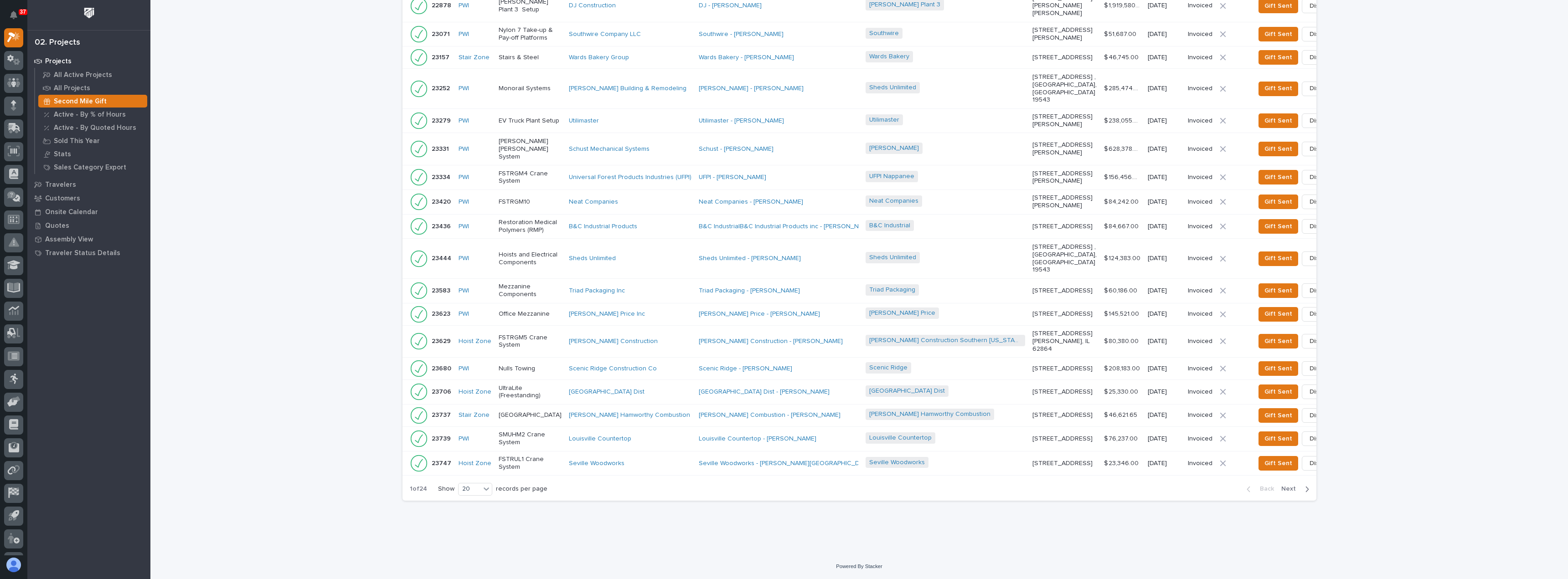
scroll to position [346, 0]
click at [476, 489] on div "20" at bounding box center [470, 489] width 22 height 9
click at [476, 520] on div "30" at bounding box center [472, 522] width 33 height 11
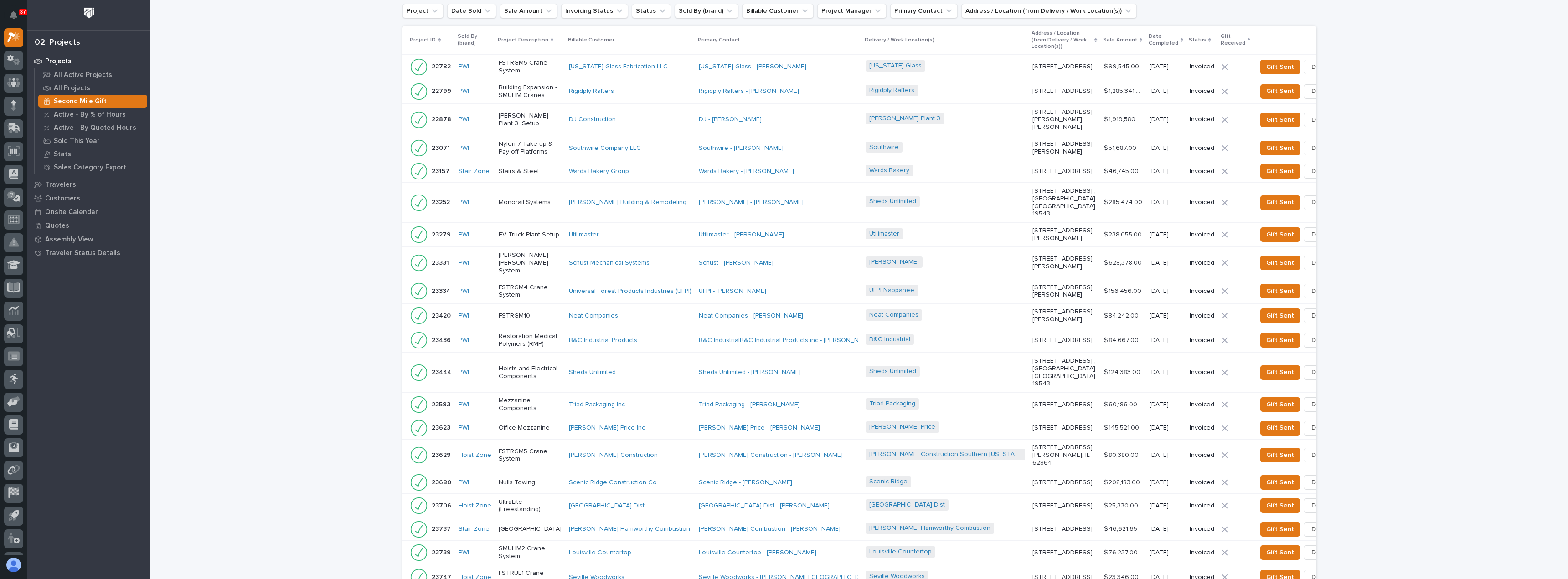
scroll to position [0, 0]
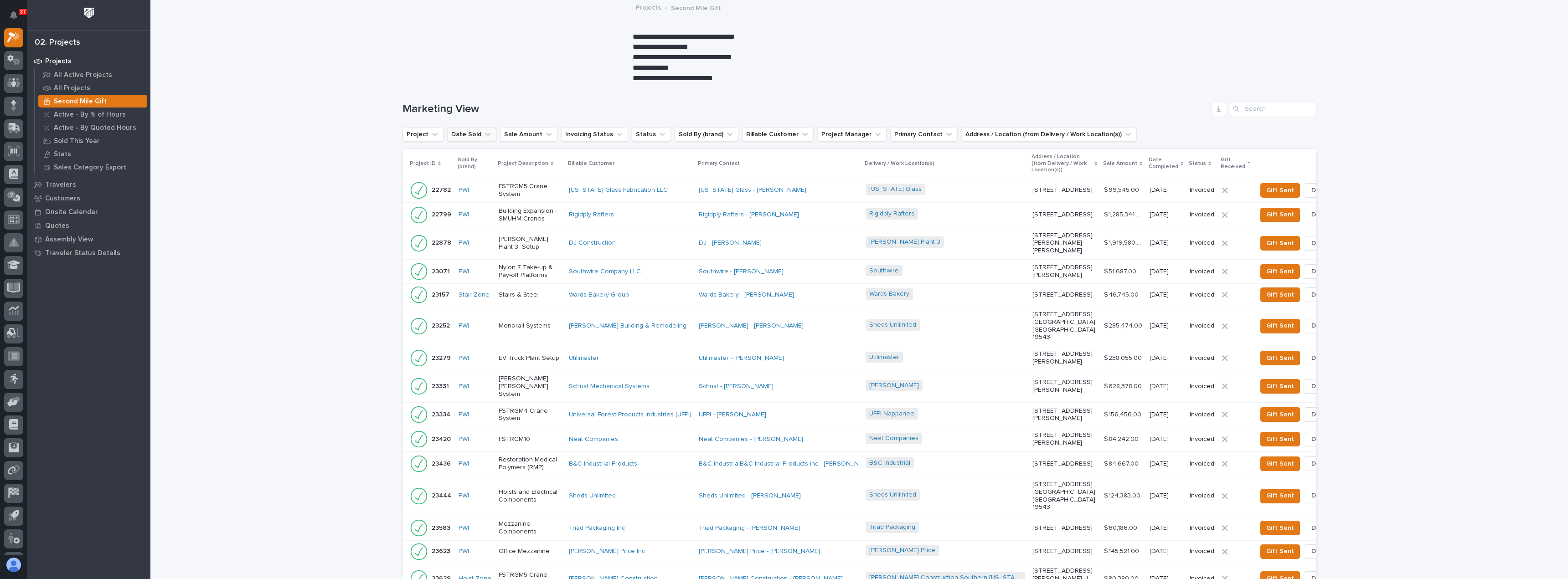
click at [485, 135] on icon "Date Sold" at bounding box center [488, 135] width 6 height 3
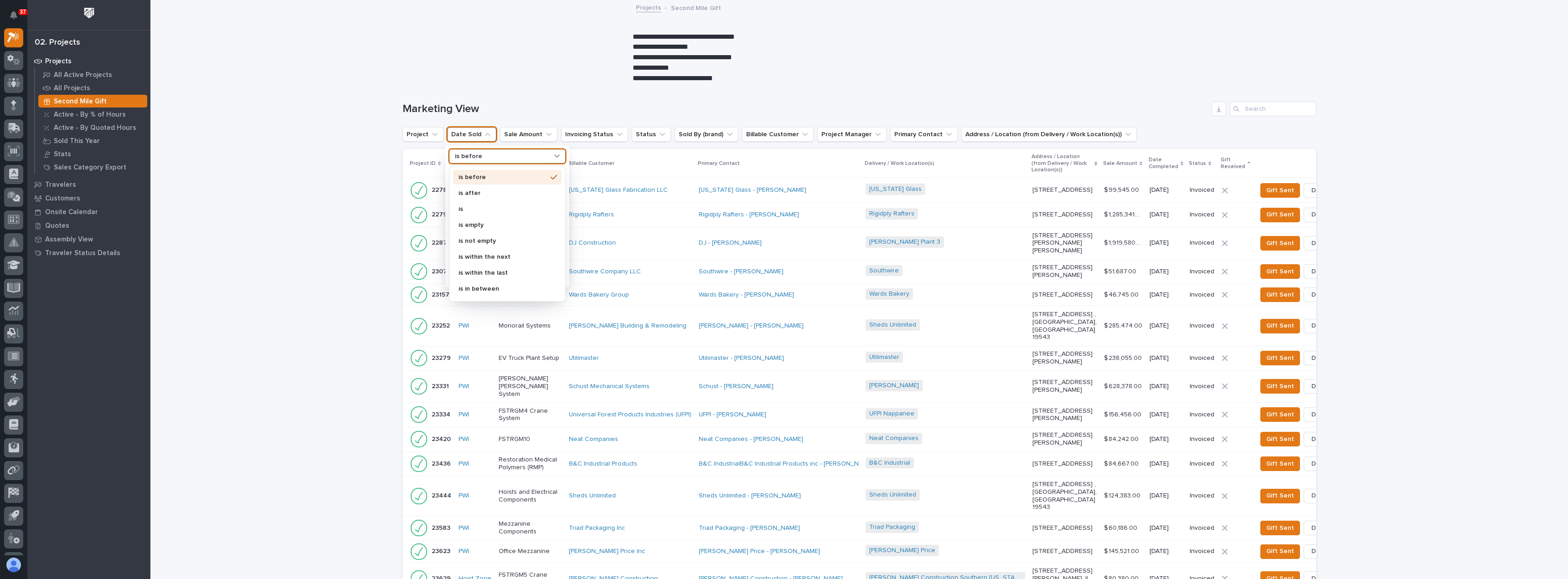
click at [478, 155] on div "is before" at bounding box center [501, 156] width 101 height 9
click at [476, 196] on p "is after" at bounding box center [503, 193] width 88 height 6
click at [475, 188] on div "specific date" at bounding box center [507, 192] width 117 height 14
click at [357, 172] on div "Loading... Saving… Loading... Saving… Marketing View Project Date Sold is after…" at bounding box center [859, 564] width 1417 height 962
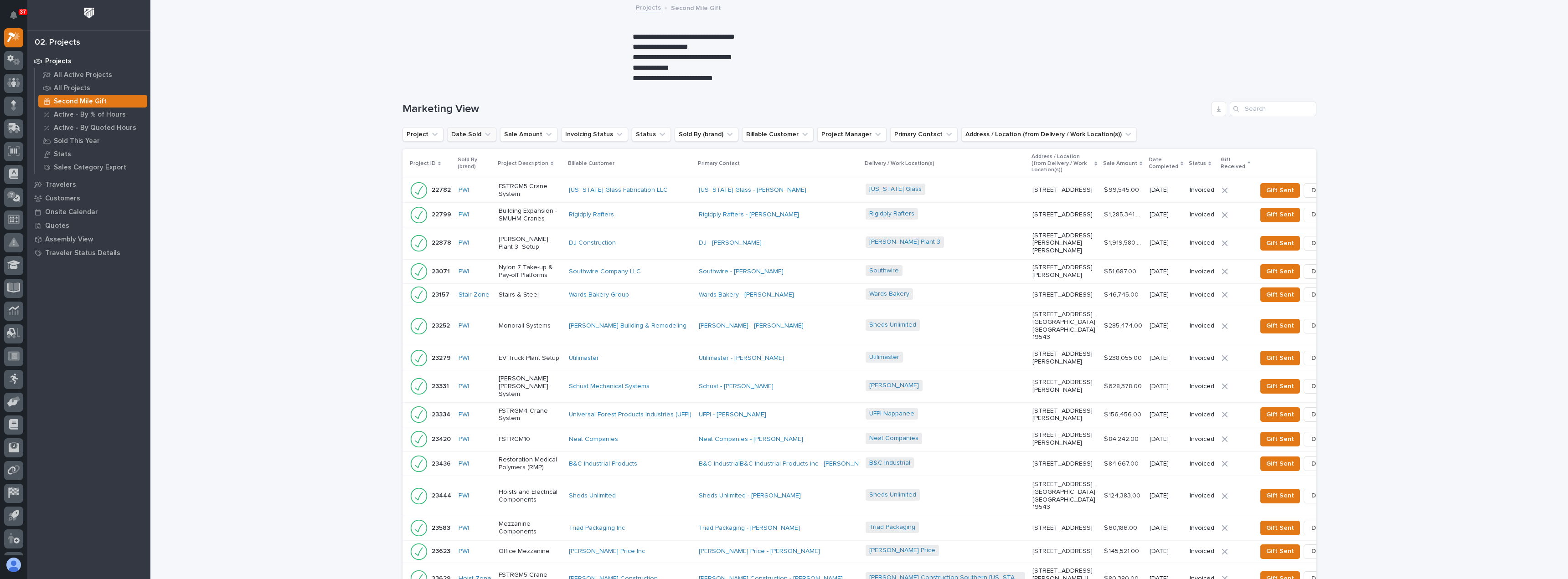
click at [460, 136] on button "Date Sold" at bounding box center [472, 134] width 49 height 14
click at [510, 178] on input "[DATE]" at bounding box center [508, 175] width 118 height 14
type input "0"
click at [498, 156] on div "is after" at bounding box center [501, 156] width 101 height 9
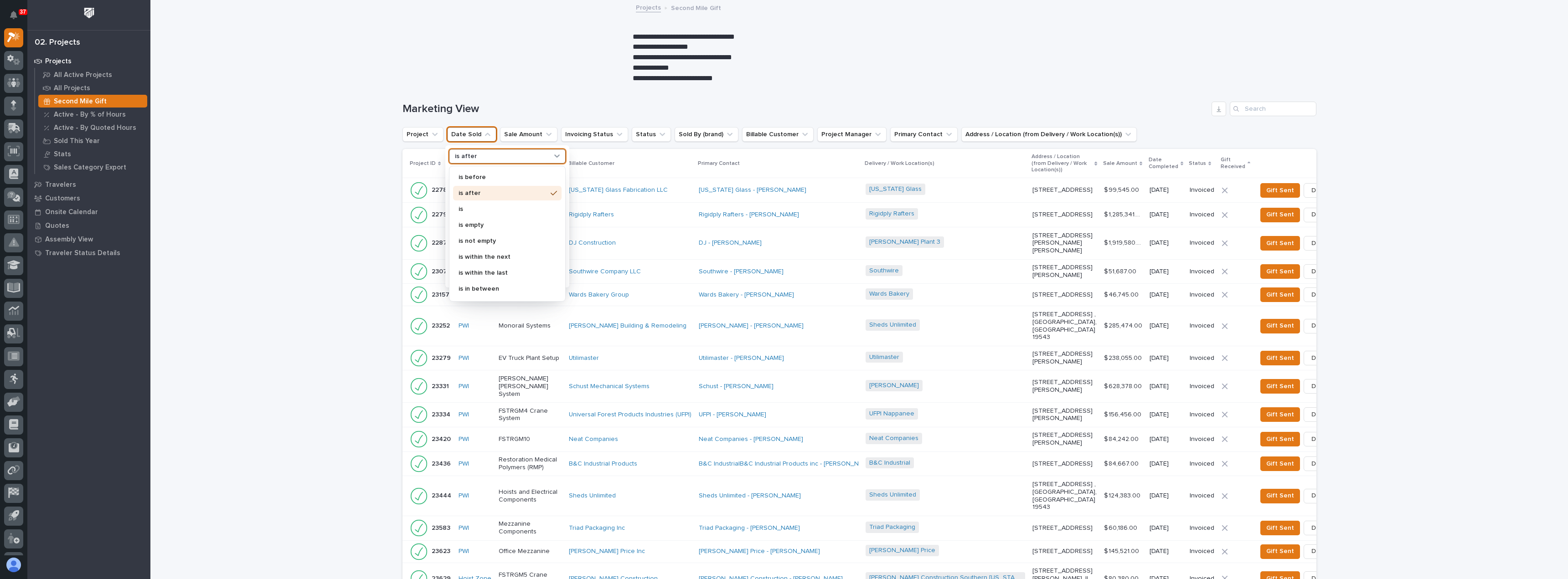
click at [475, 193] on p "is after" at bounding box center [503, 193] width 88 height 6
click at [476, 192] on p "specific date" at bounding box center [503, 192] width 98 height 6
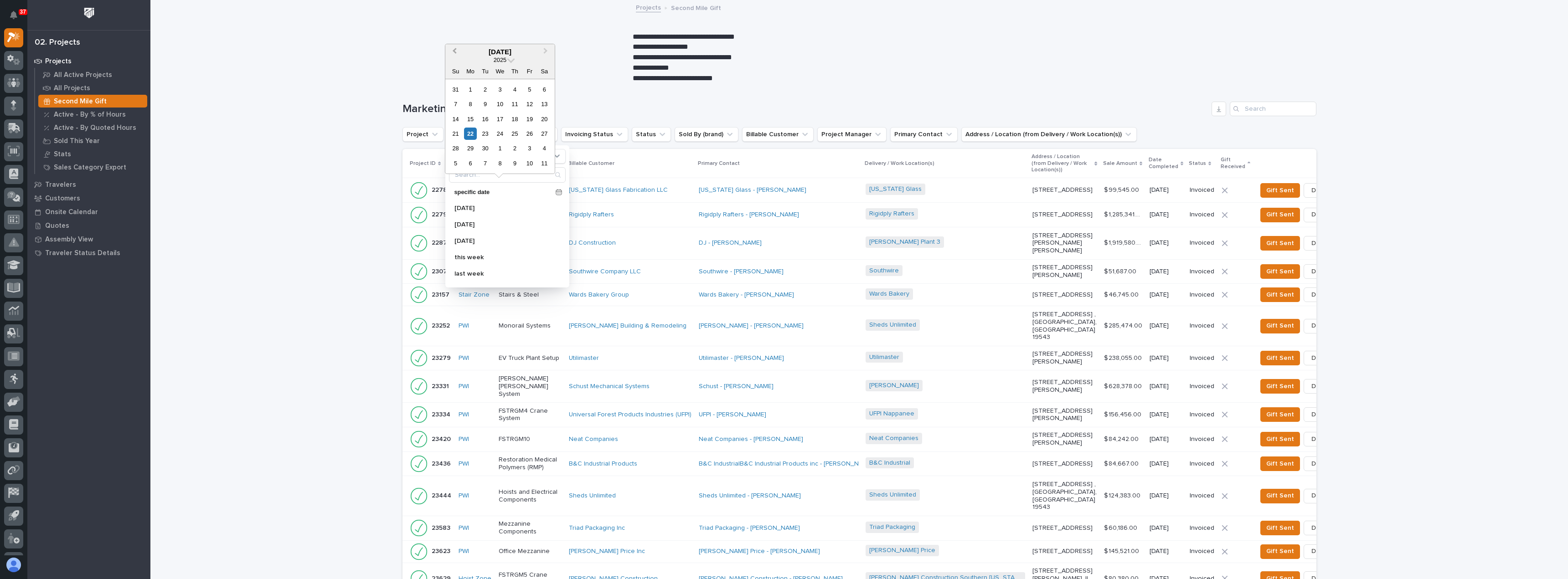
click at [455, 51] on span "Previous Month" at bounding box center [455, 52] width 0 height 12
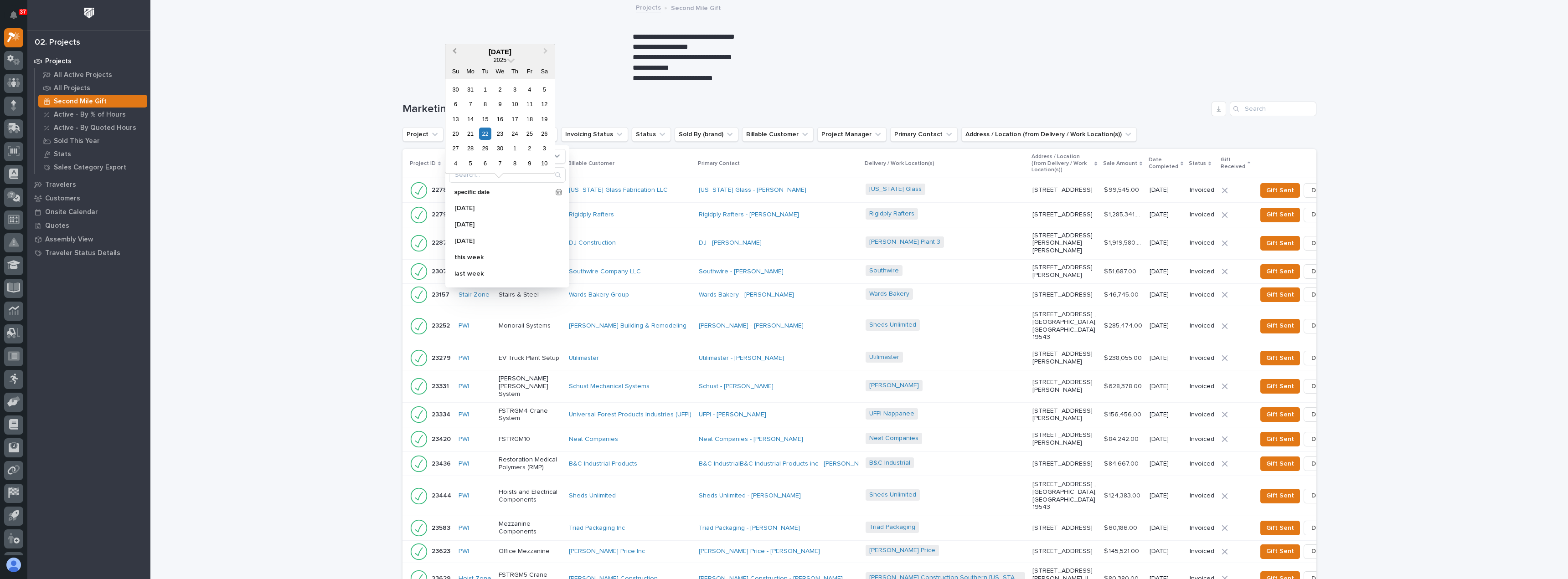
click at [455, 51] on span "Previous Month" at bounding box center [455, 52] width 0 height 12
click at [500, 88] on div "1" at bounding box center [500, 89] width 12 height 12
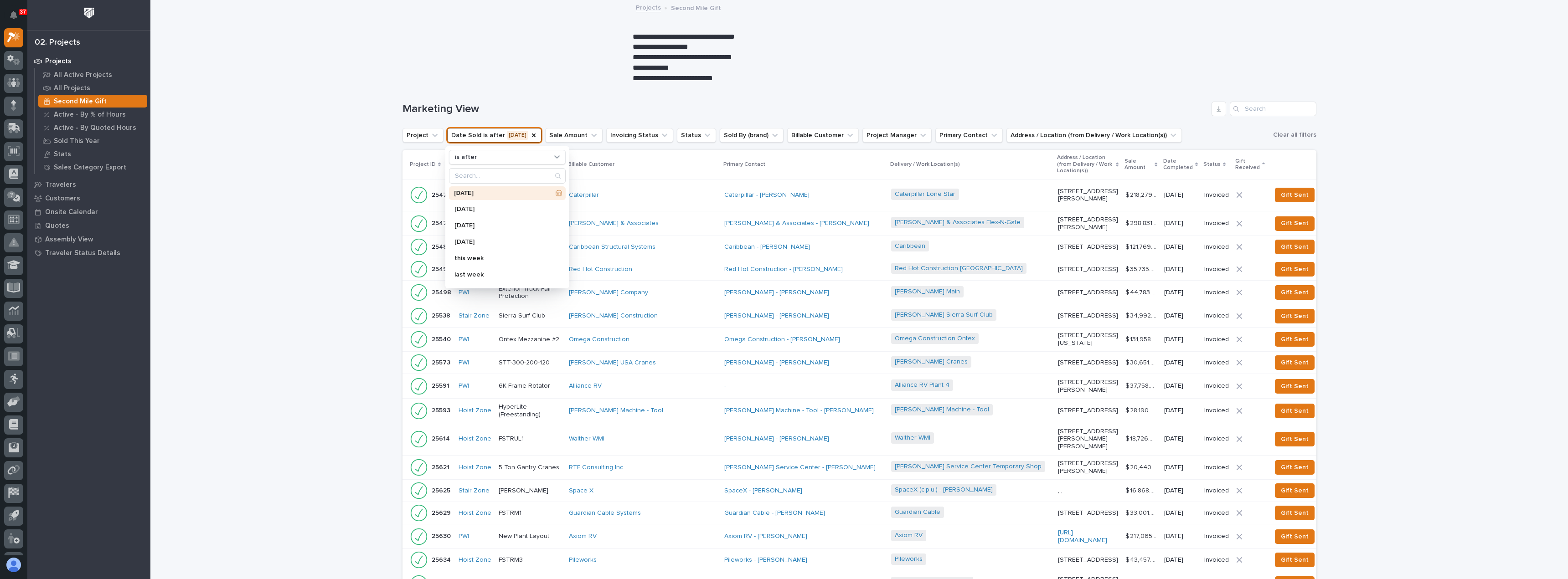
click at [1390, 183] on div "Loading... Saving… Loading... Saving… Marketing View Project Date Sold is after…" at bounding box center [859, 537] width 1417 height 907
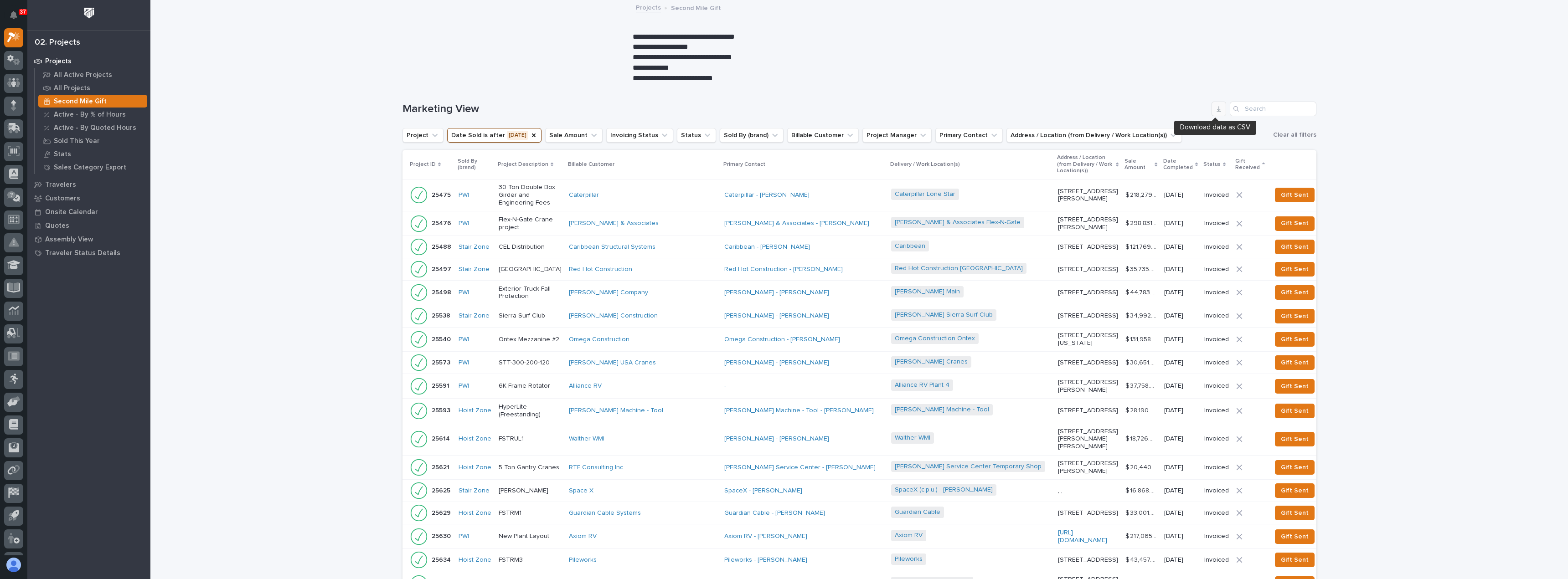
click at [1217, 110] on icon "button" at bounding box center [1219, 109] width 4 height 6
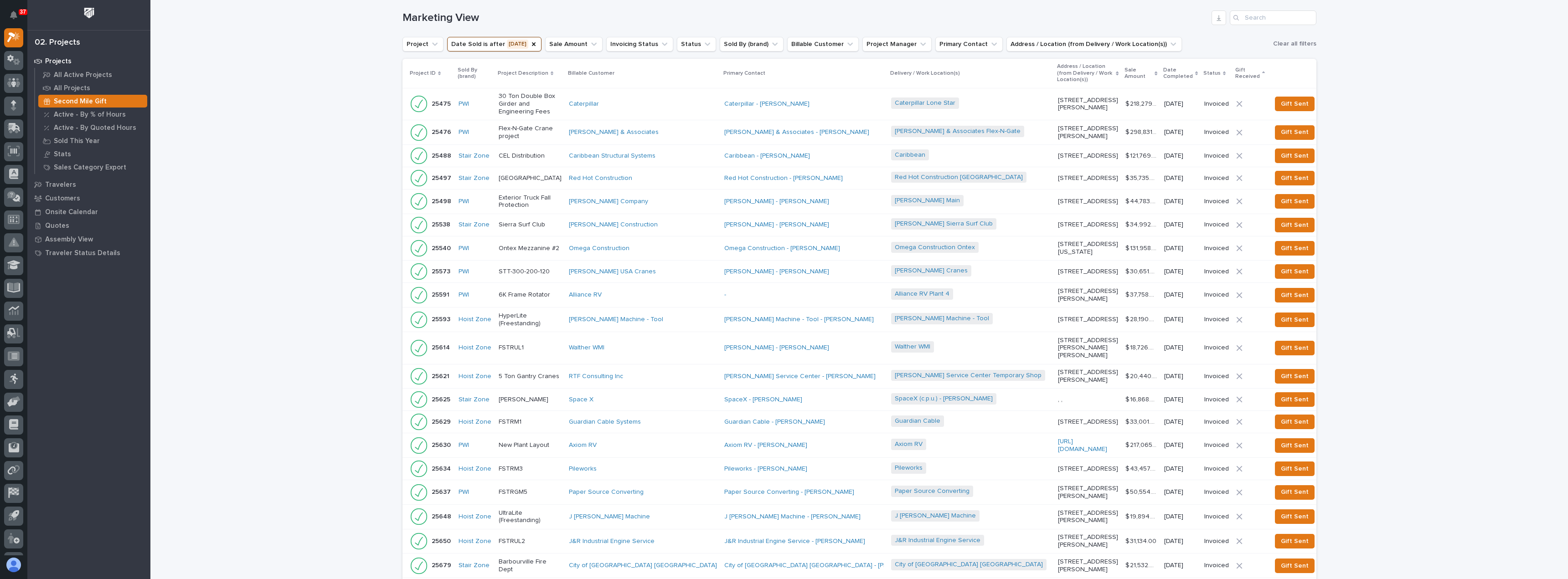
scroll to position [137, 0]
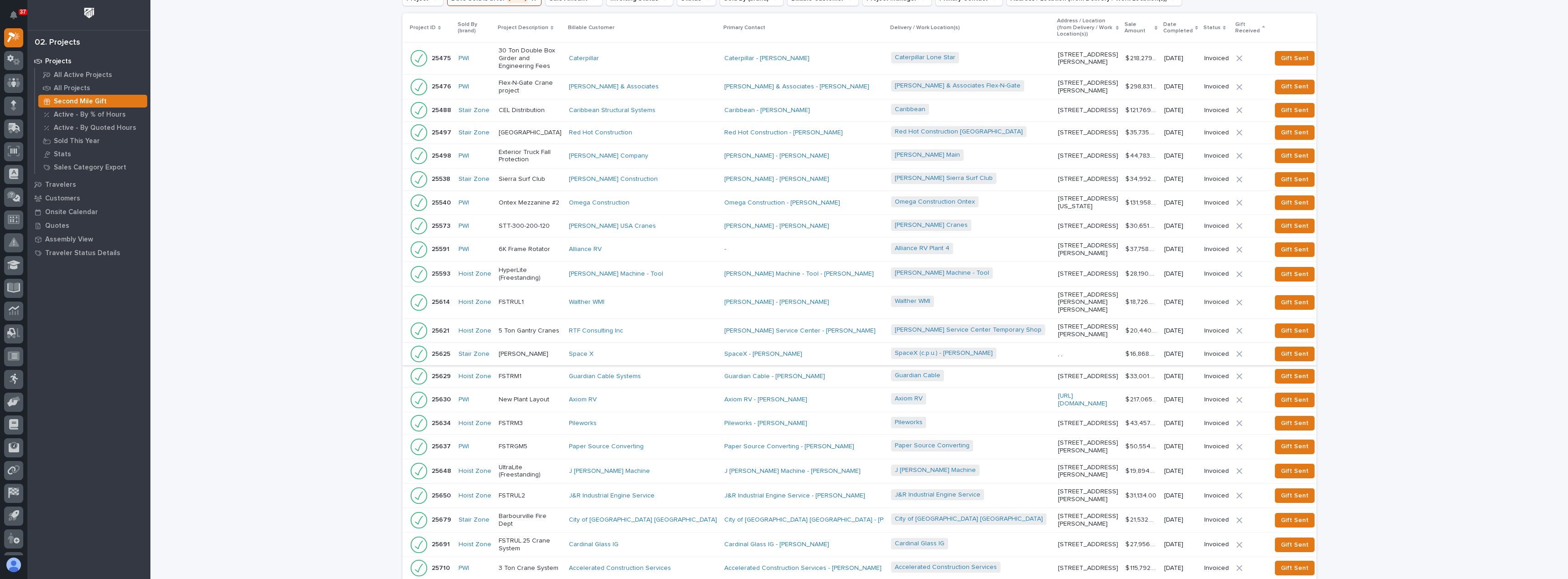
click at [1326, 360] on span "Dismiss" at bounding box center [1336, 353] width 22 height 11
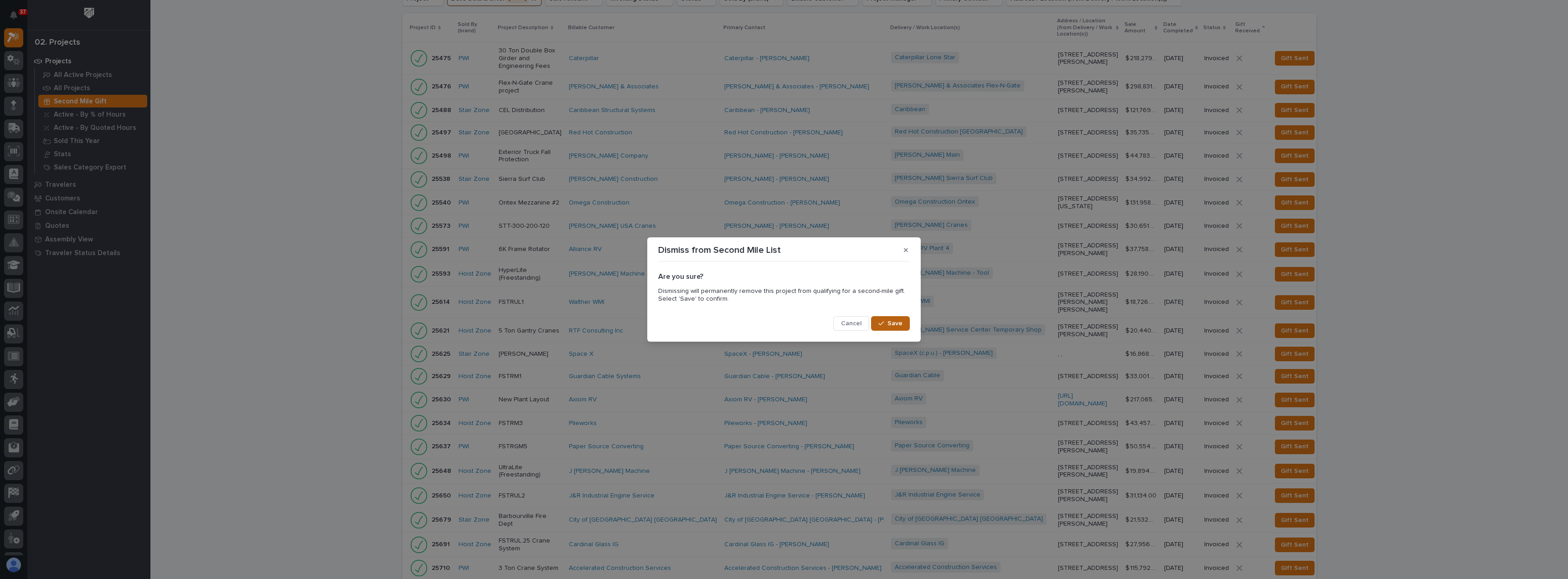
click at [895, 325] on span "Save" at bounding box center [895, 323] width 15 height 8
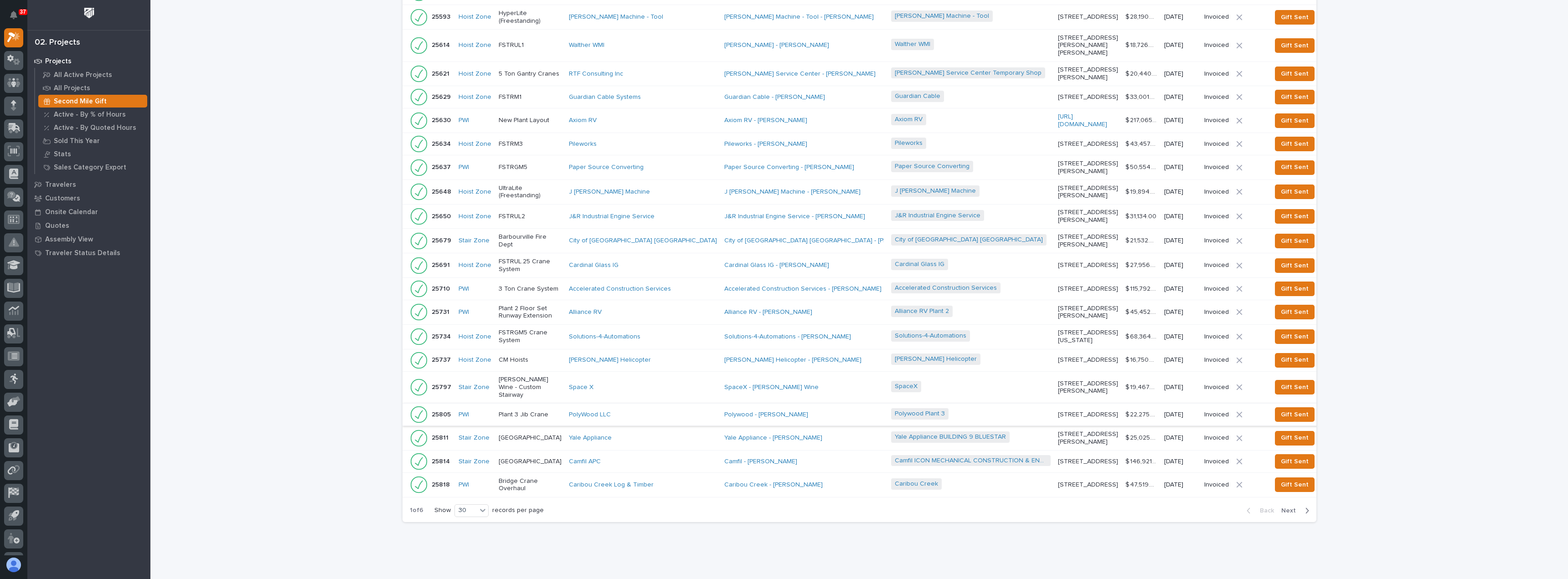
scroll to position [399, 0]
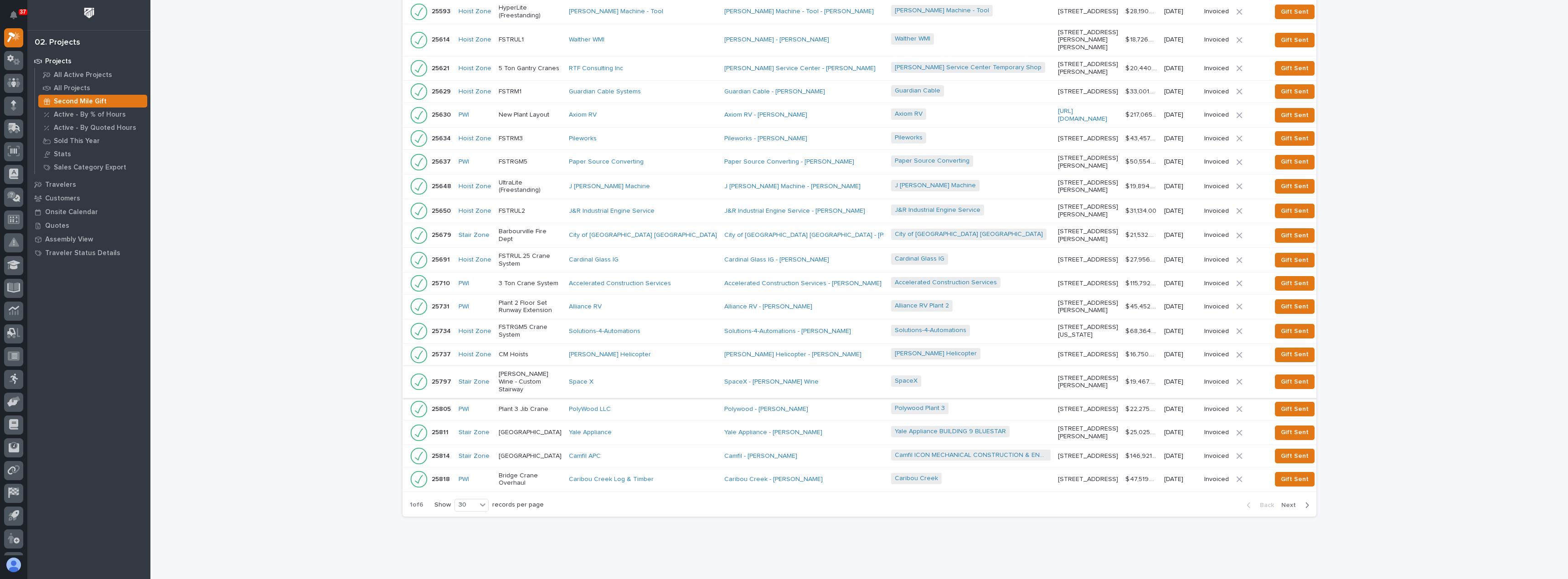
click at [1326, 387] on span "Dismiss" at bounding box center [1336, 381] width 22 height 11
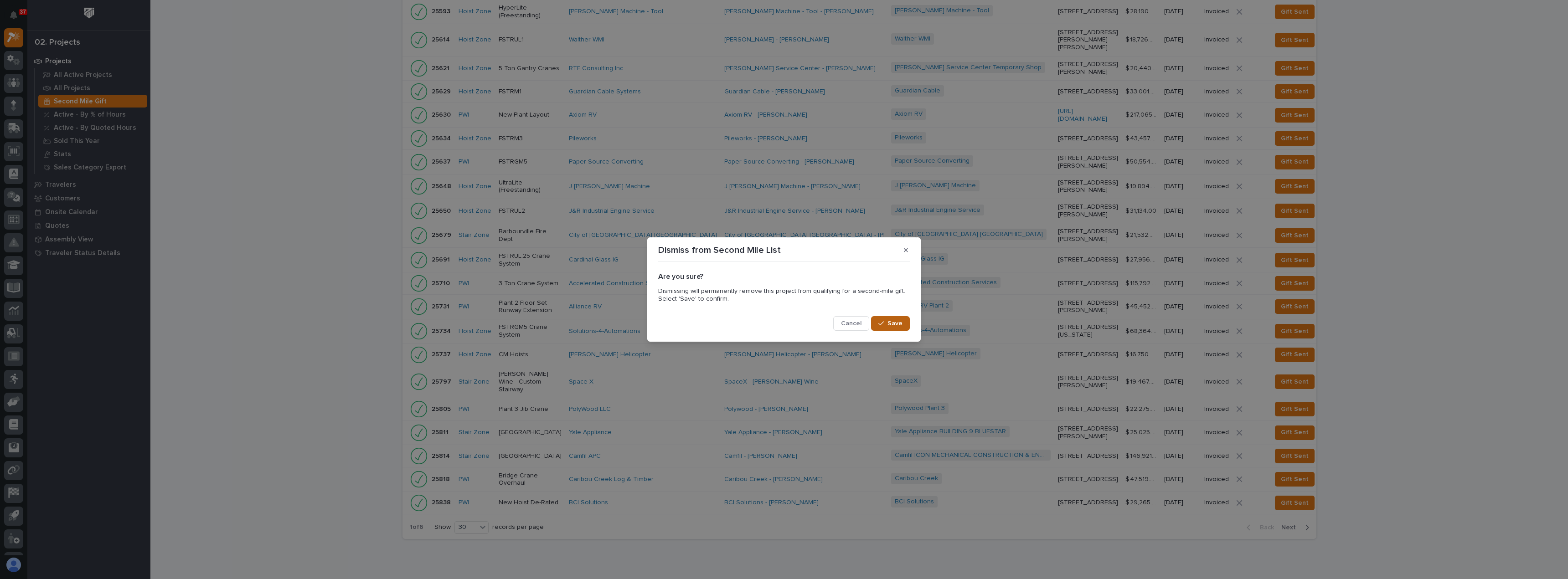
scroll to position [411, 0]
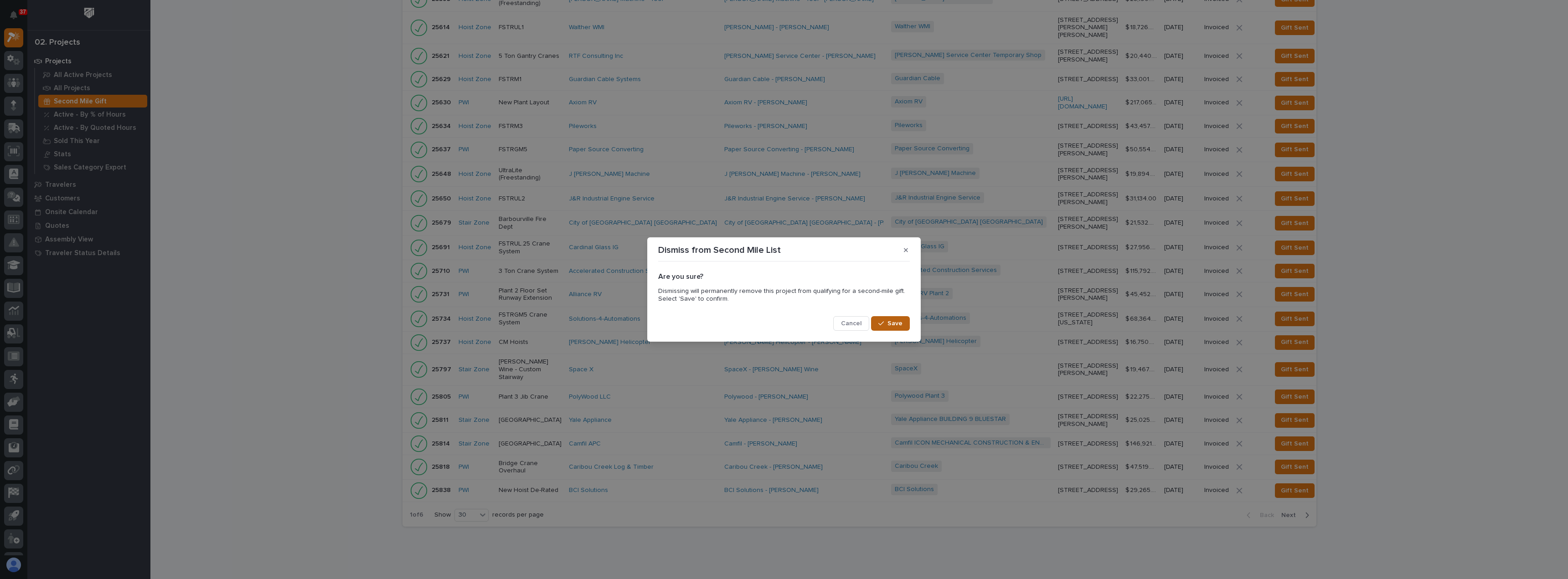
click at [889, 323] on span "Save" at bounding box center [895, 323] width 15 height 8
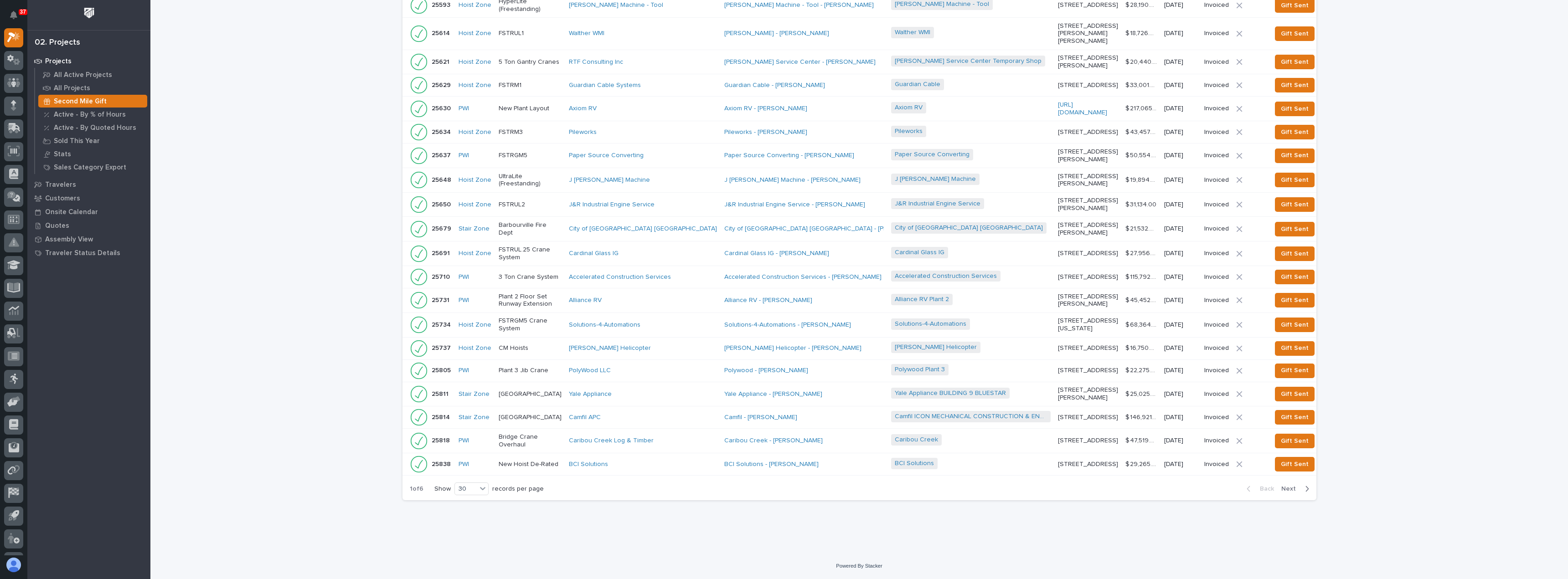
scroll to position [395, 0]
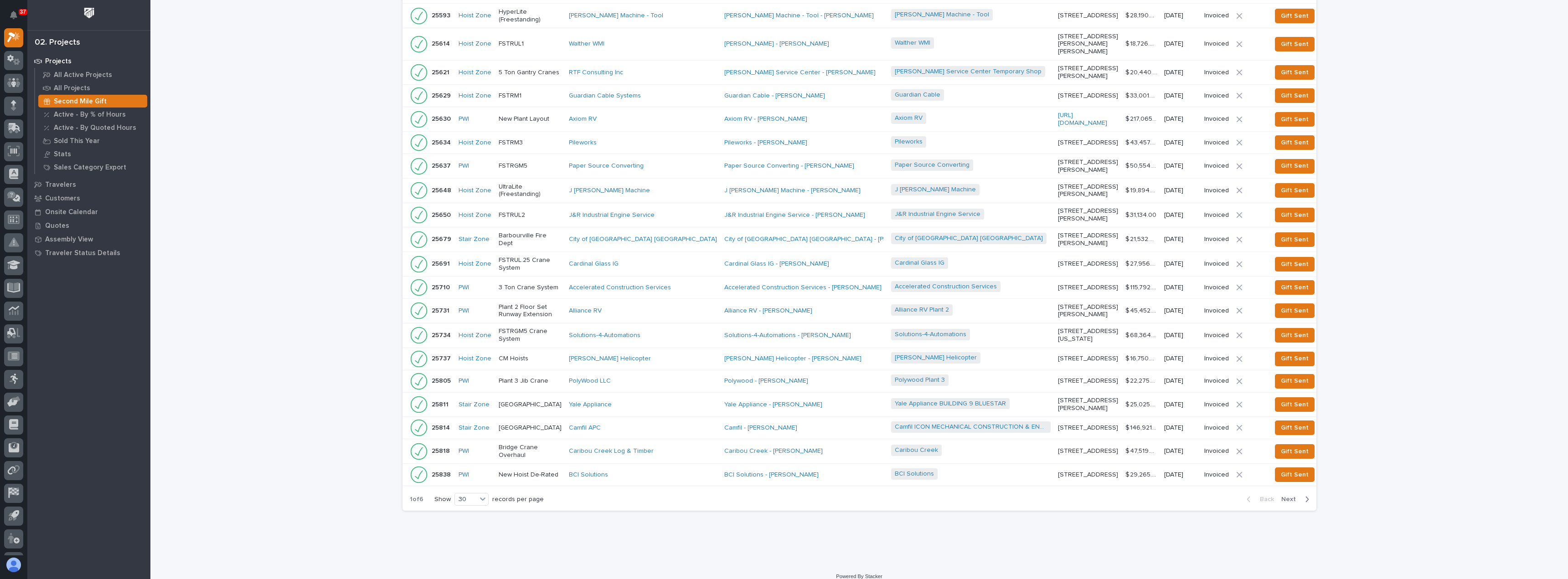
click at [1286, 504] on span "Next" at bounding box center [1291, 499] width 20 height 8
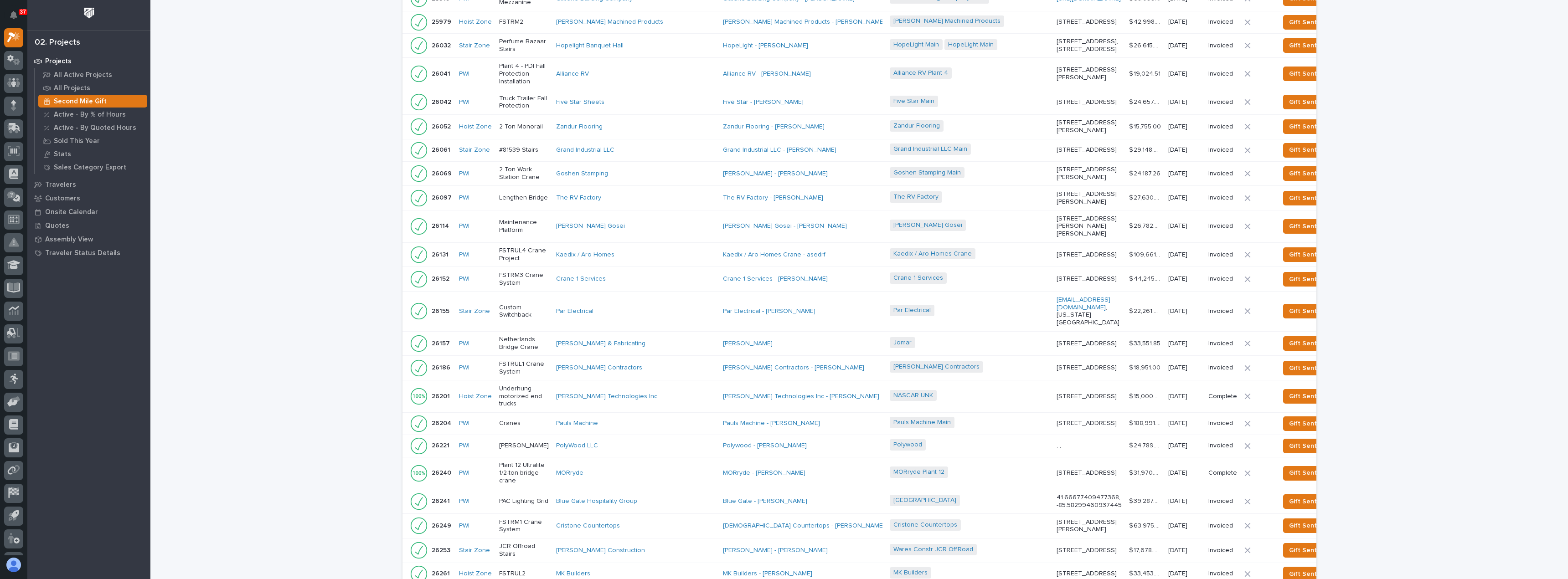
scroll to position [444, 0]
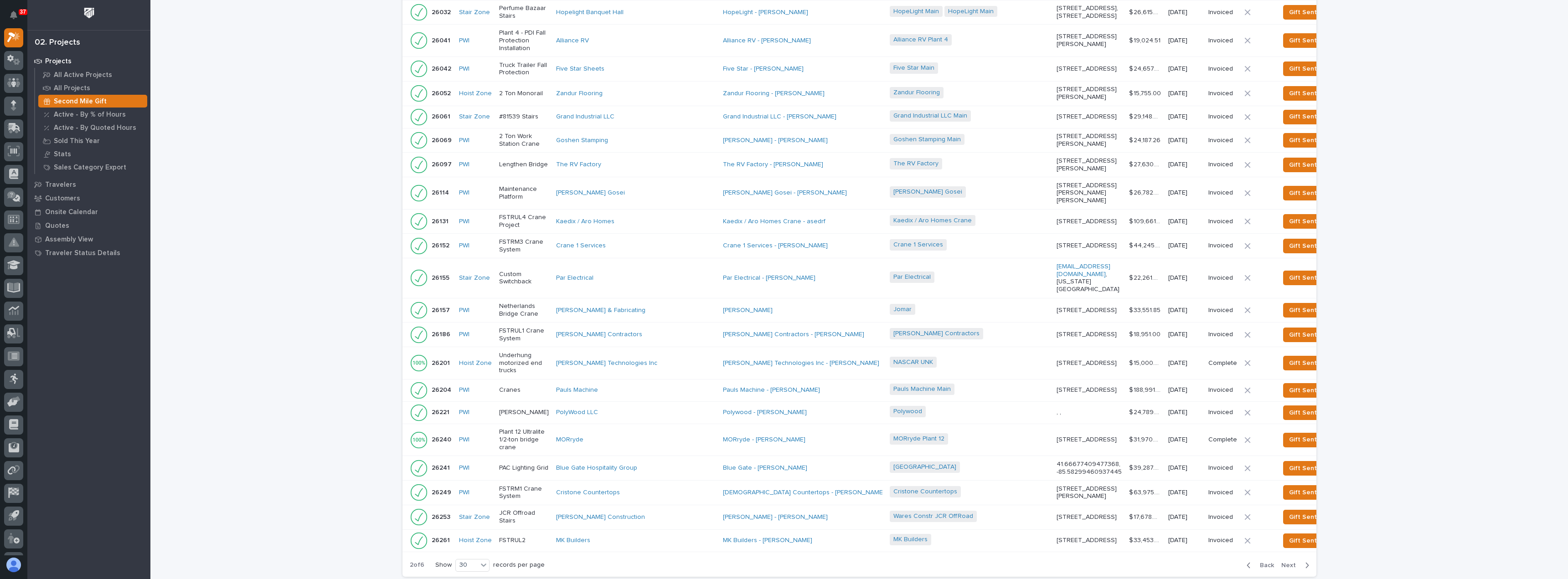
click at [1285, 561] on span "Next" at bounding box center [1291, 565] width 20 height 8
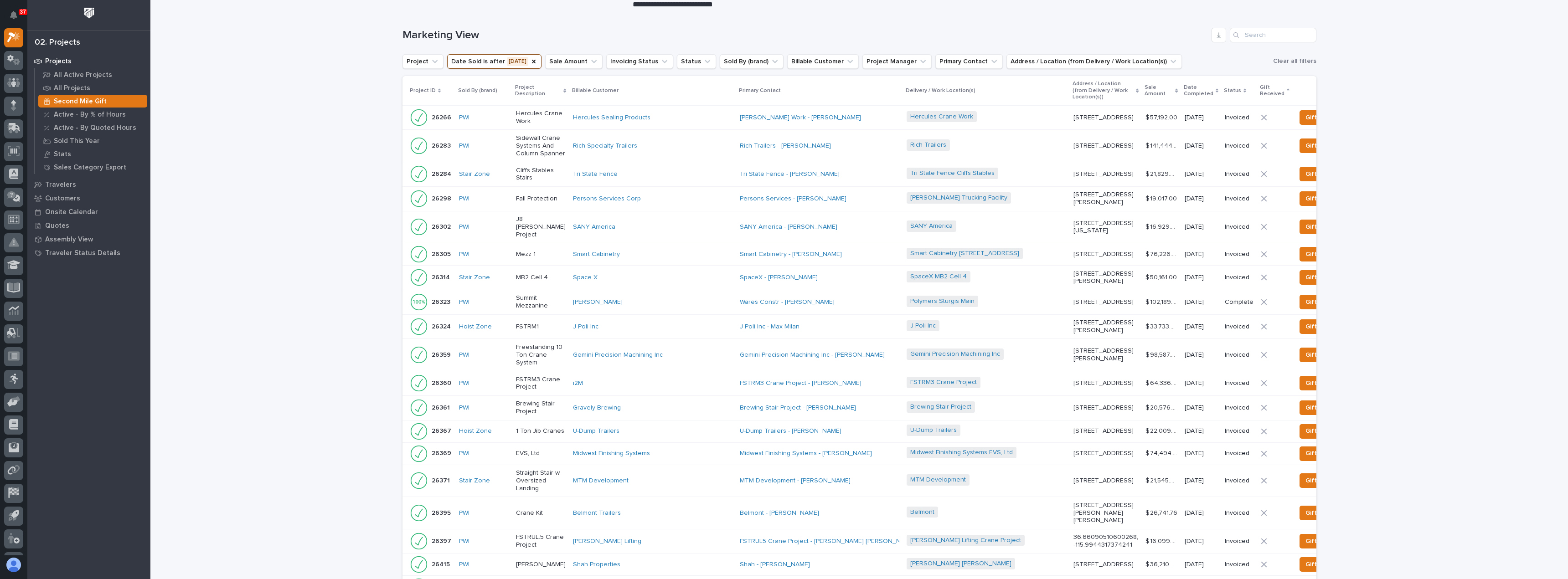
scroll to position [58, 0]
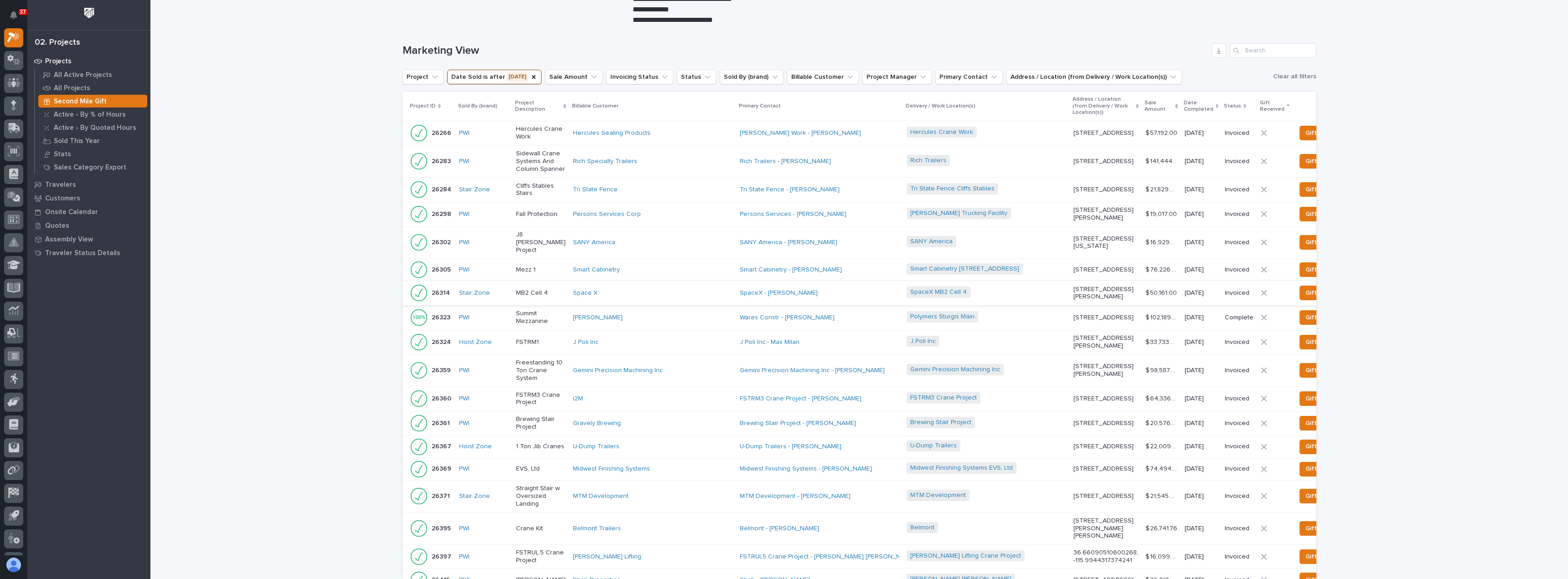
click at [1351, 298] on span "Dismiss" at bounding box center [1362, 292] width 22 height 11
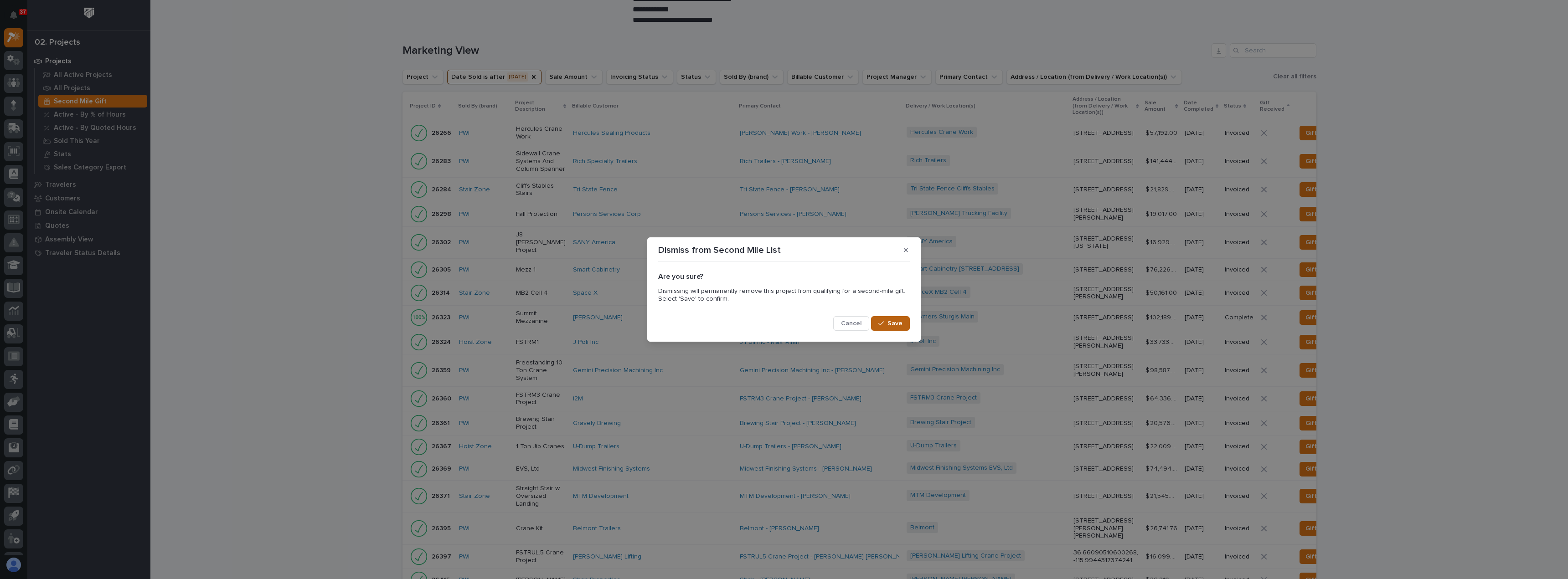
click at [900, 320] on span "Save" at bounding box center [895, 323] width 15 height 8
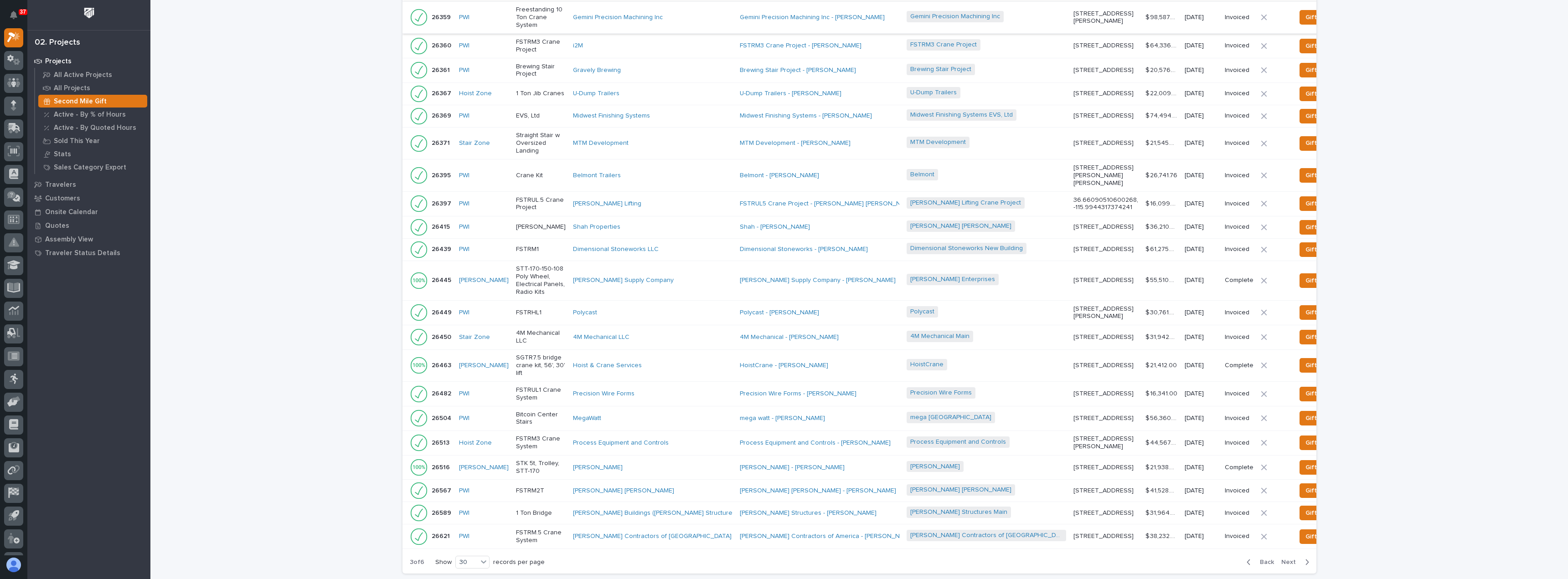
scroll to position [423, 0]
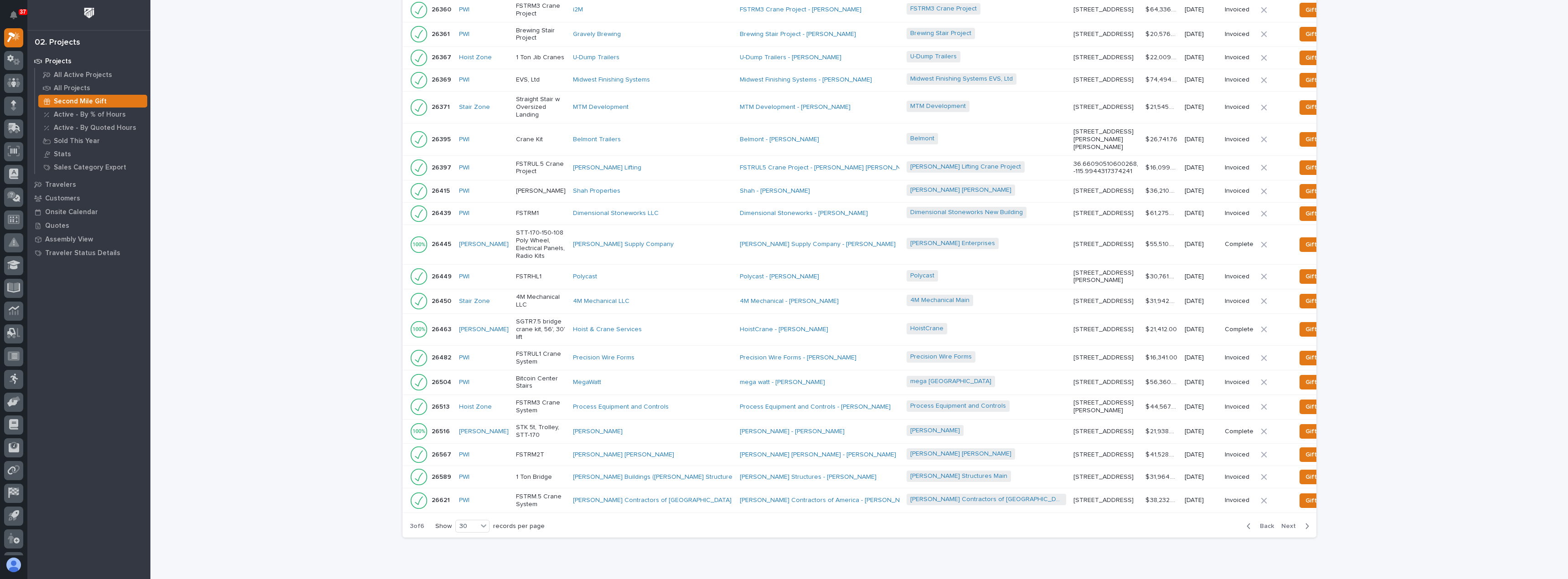
click at [1286, 527] on span "Next" at bounding box center [1291, 526] width 20 height 8
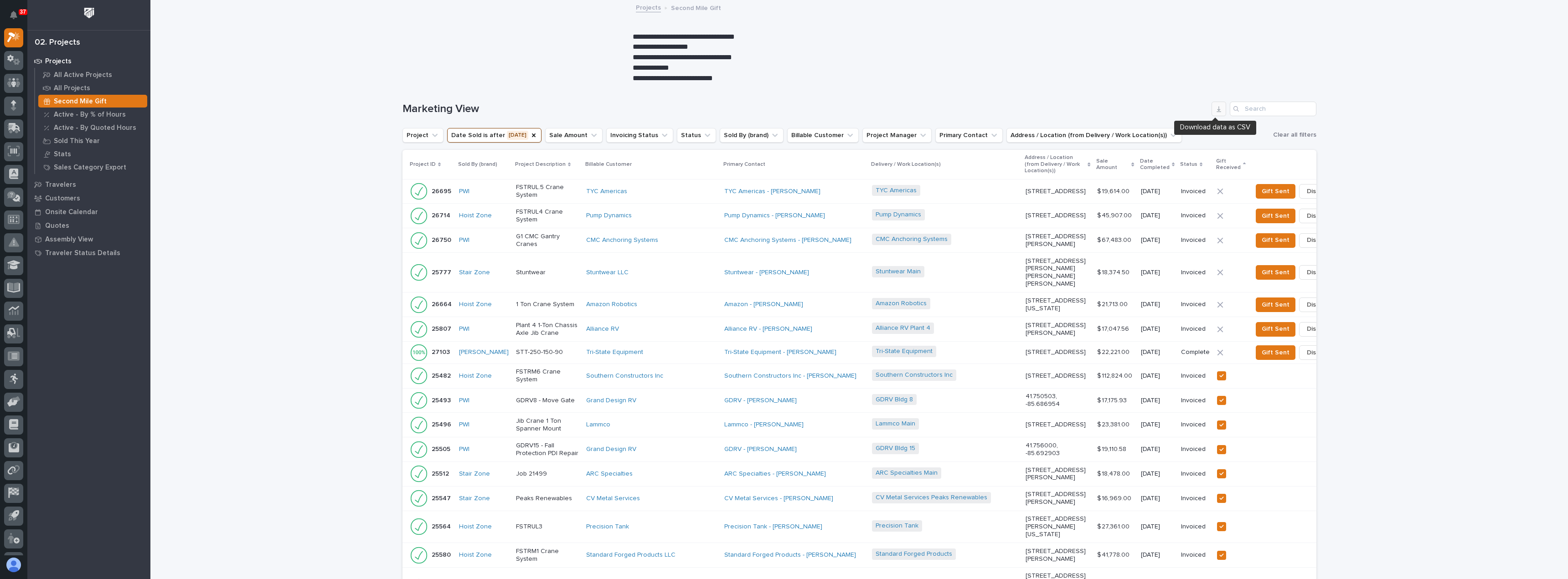
click at [1215, 110] on icon "button" at bounding box center [1219, 109] width 7 height 7
